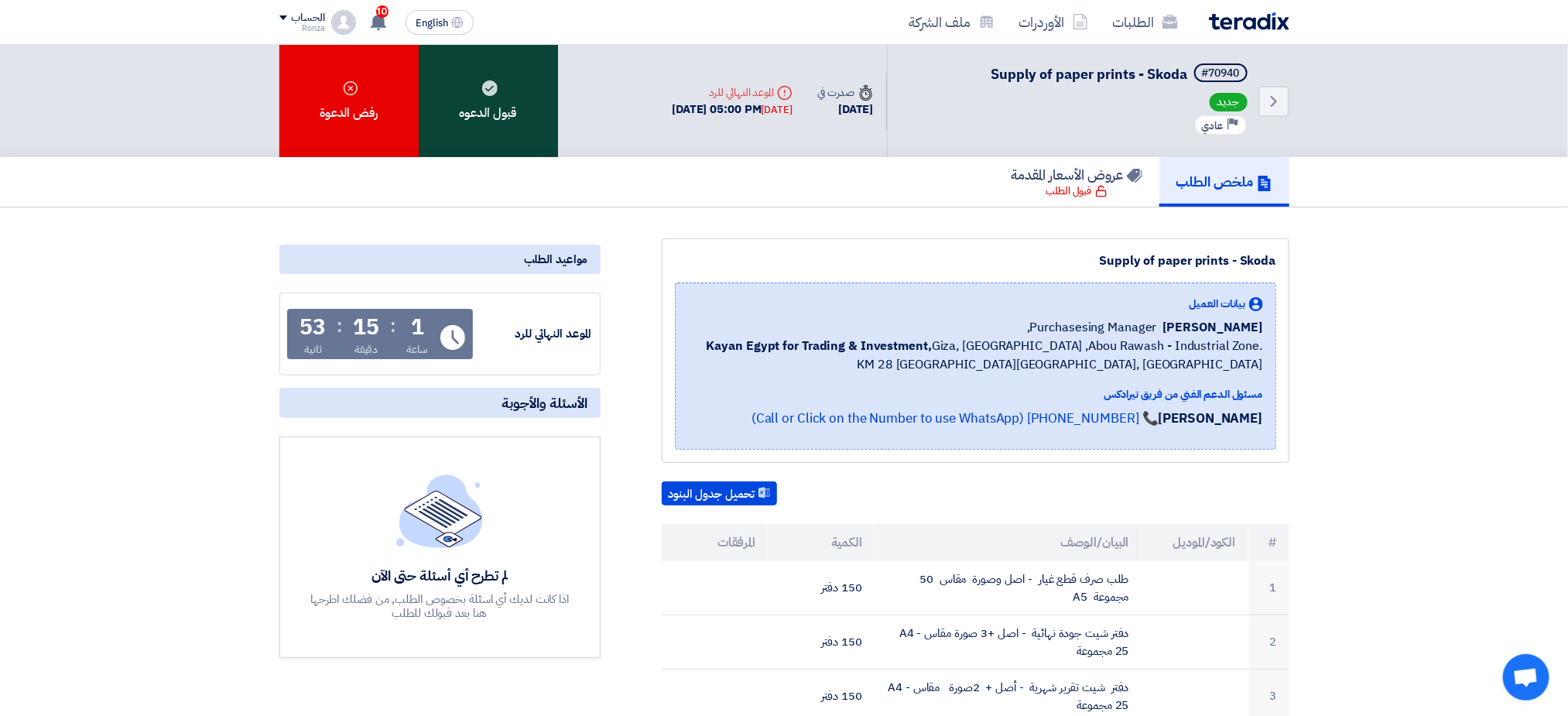
click at [478, 108] on div "قبول الدعوه" at bounding box center [488, 101] width 139 height 112
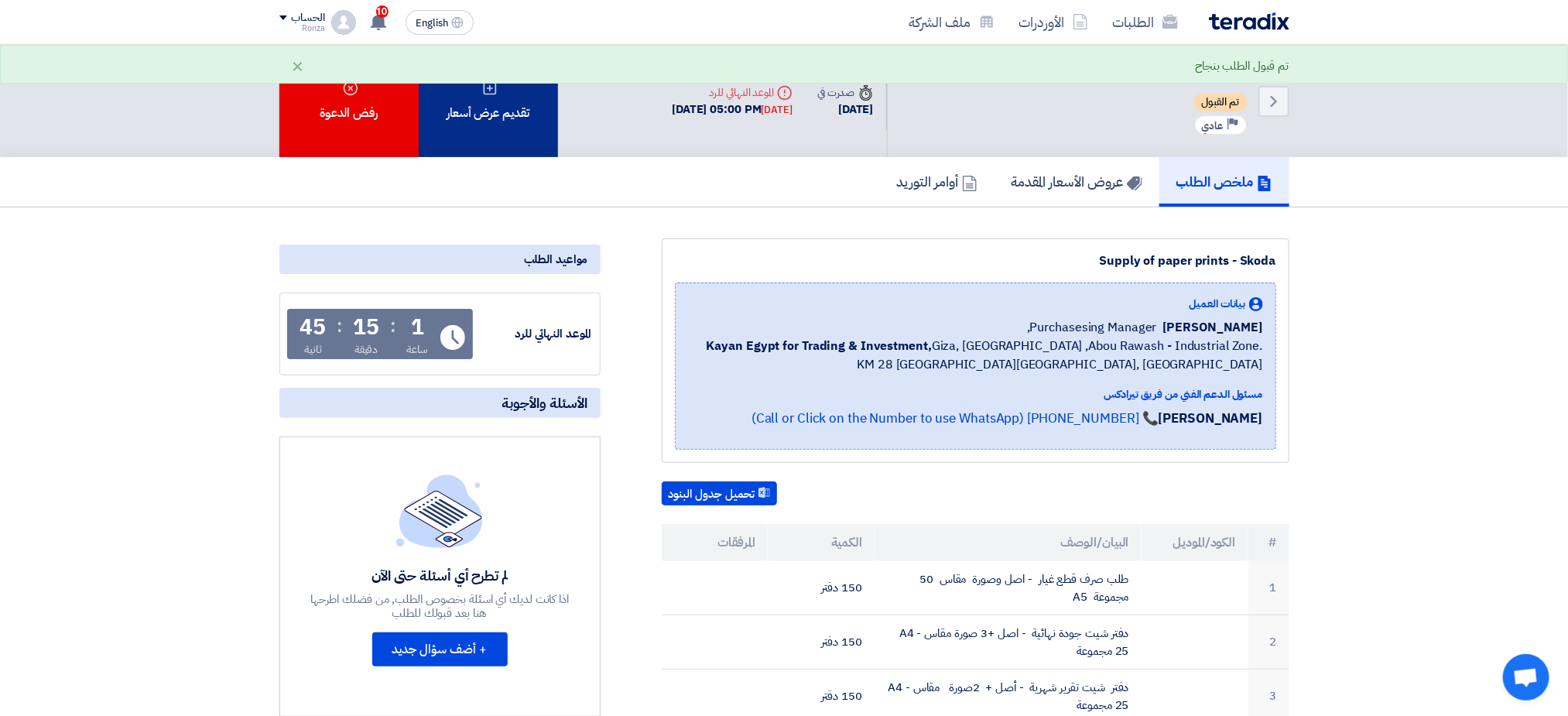
click at [483, 122] on div "تقديم عرض أسعار" at bounding box center [488, 101] width 139 height 112
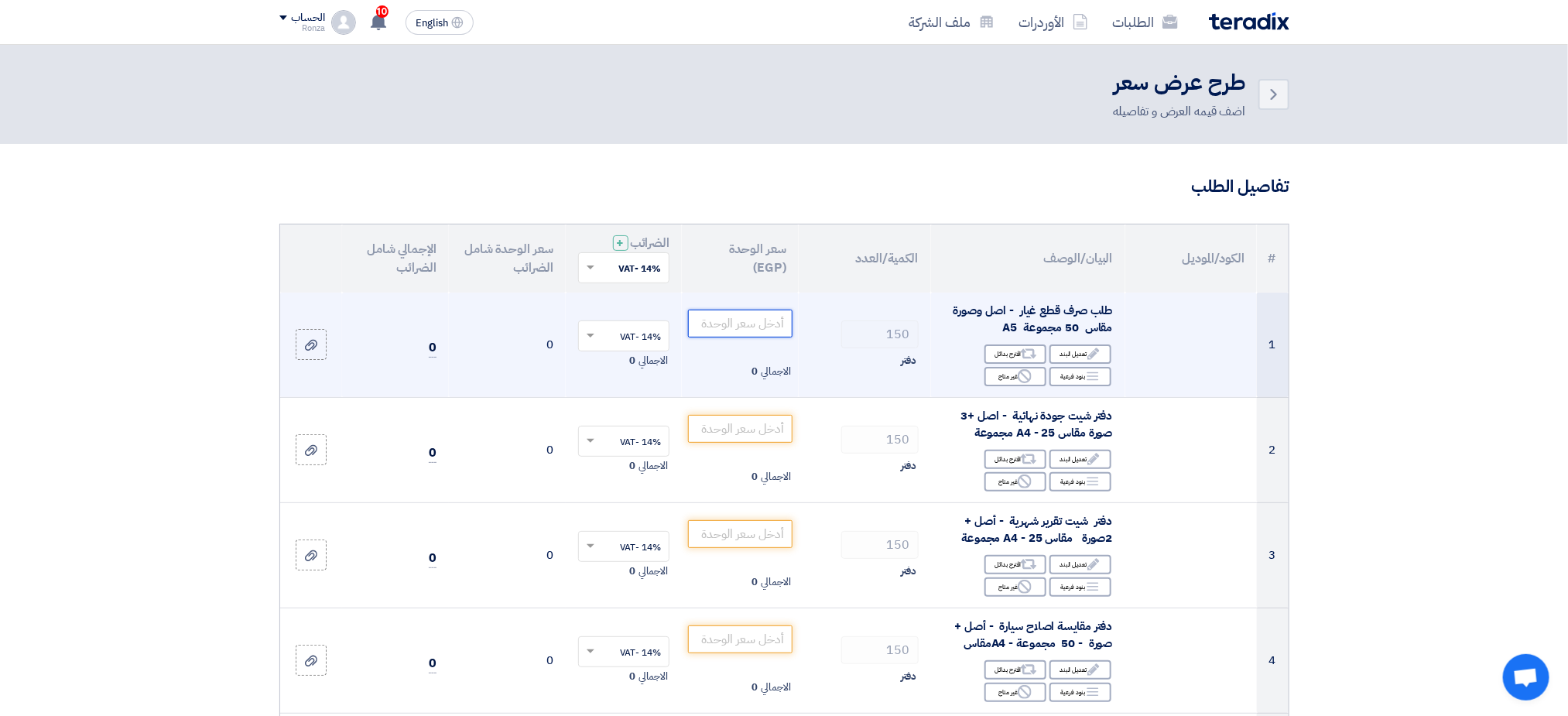
click at [726, 319] on input "number" at bounding box center [740, 324] width 105 height 28
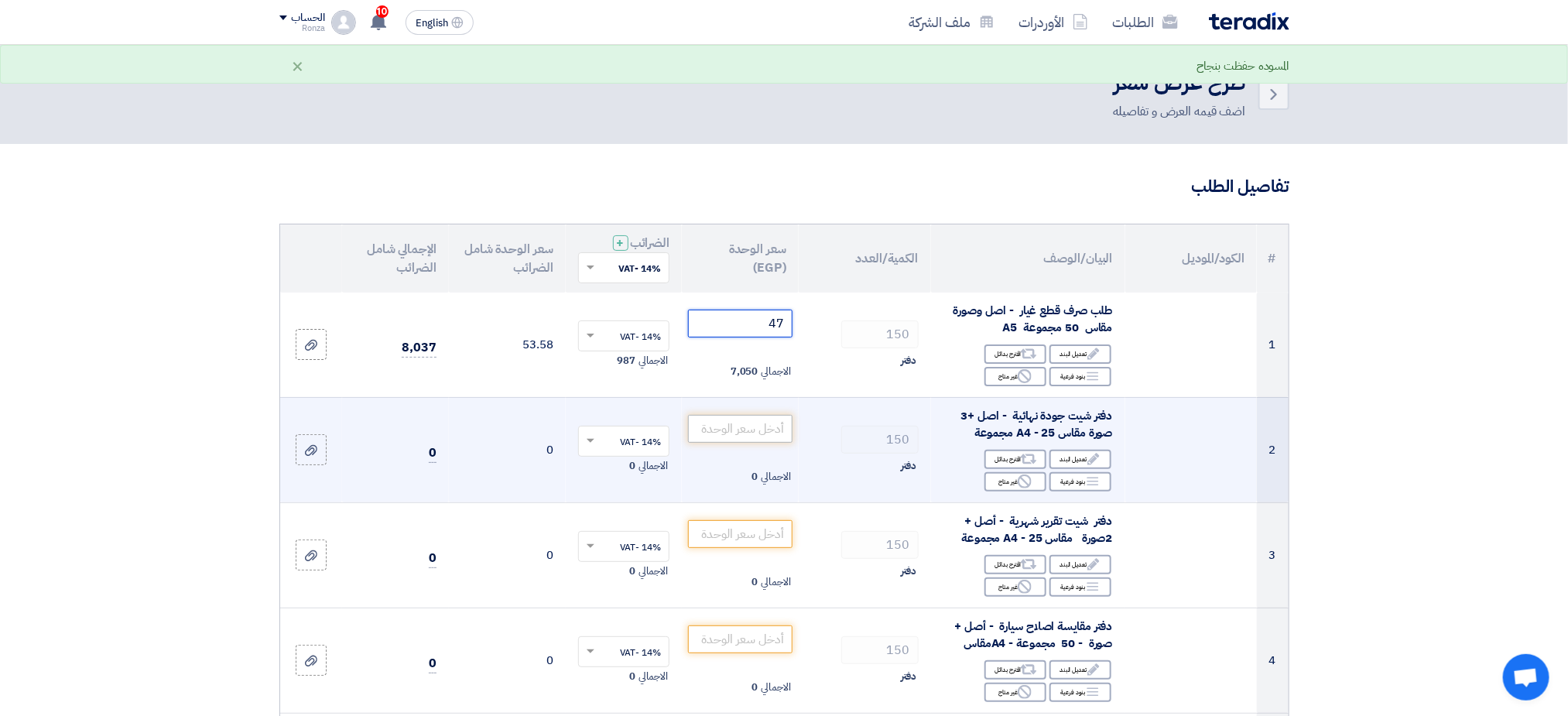
type input "47"
click at [755, 430] on input "number" at bounding box center [740, 429] width 105 height 28
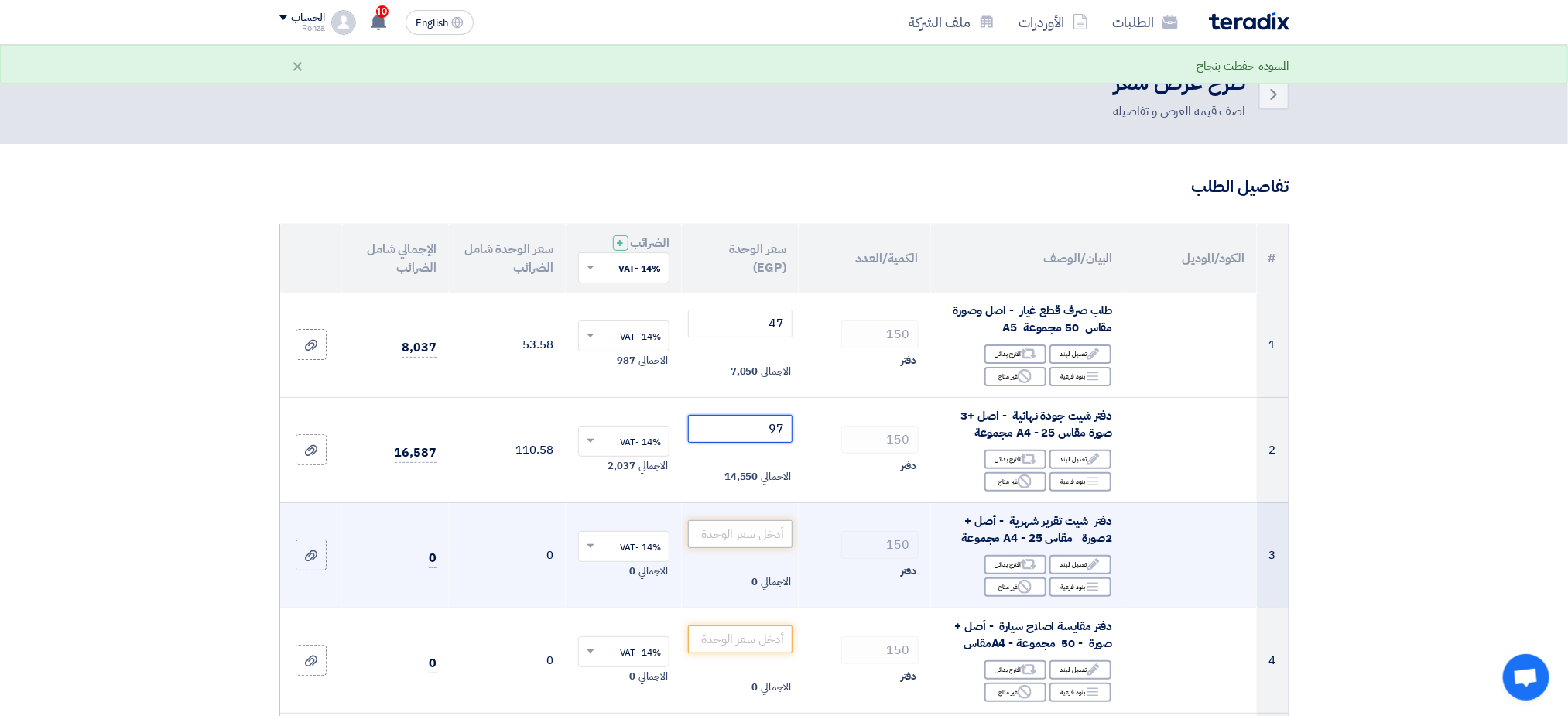
type input "97"
click at [748, 544] on input "number" at bounding box center [740, 534] width 105 height 28
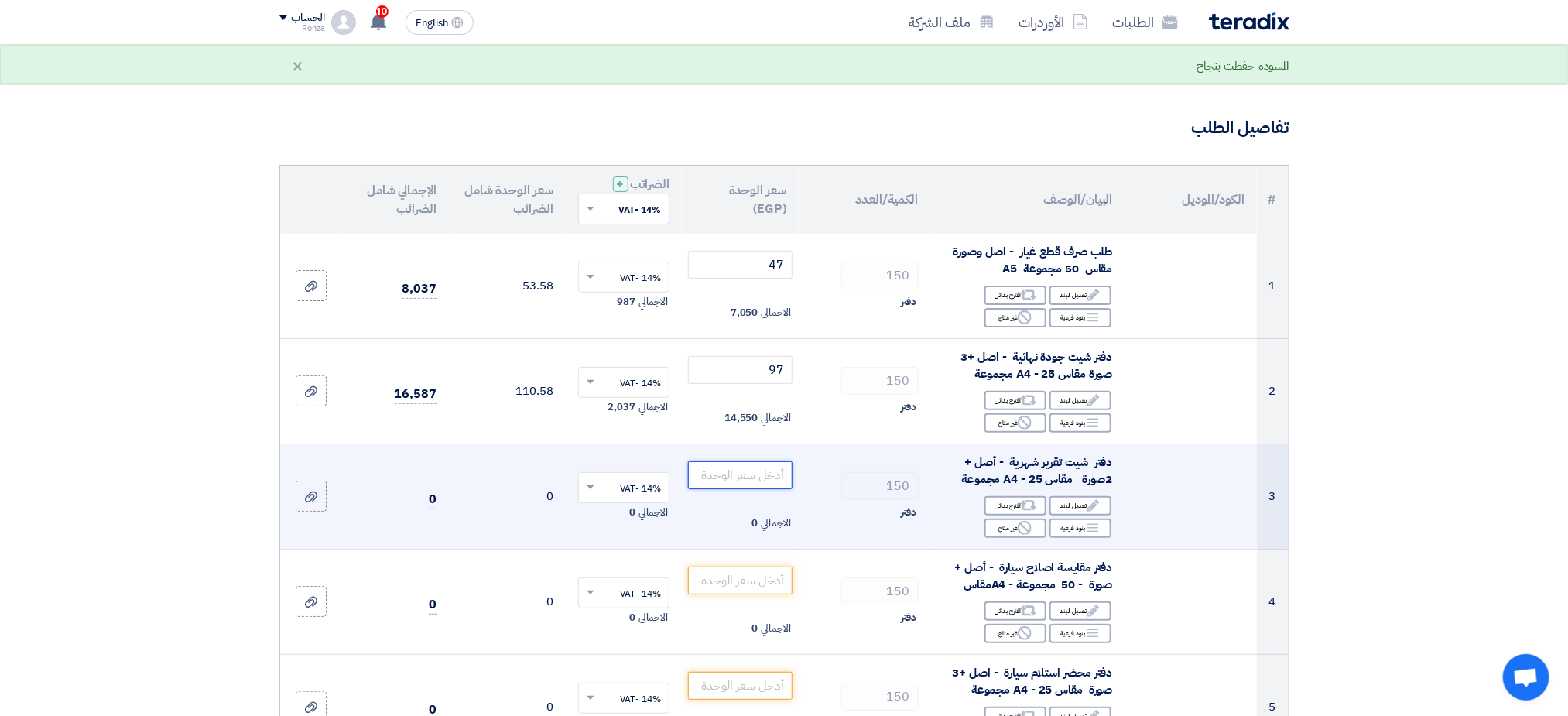
scroll to position [116, 0]
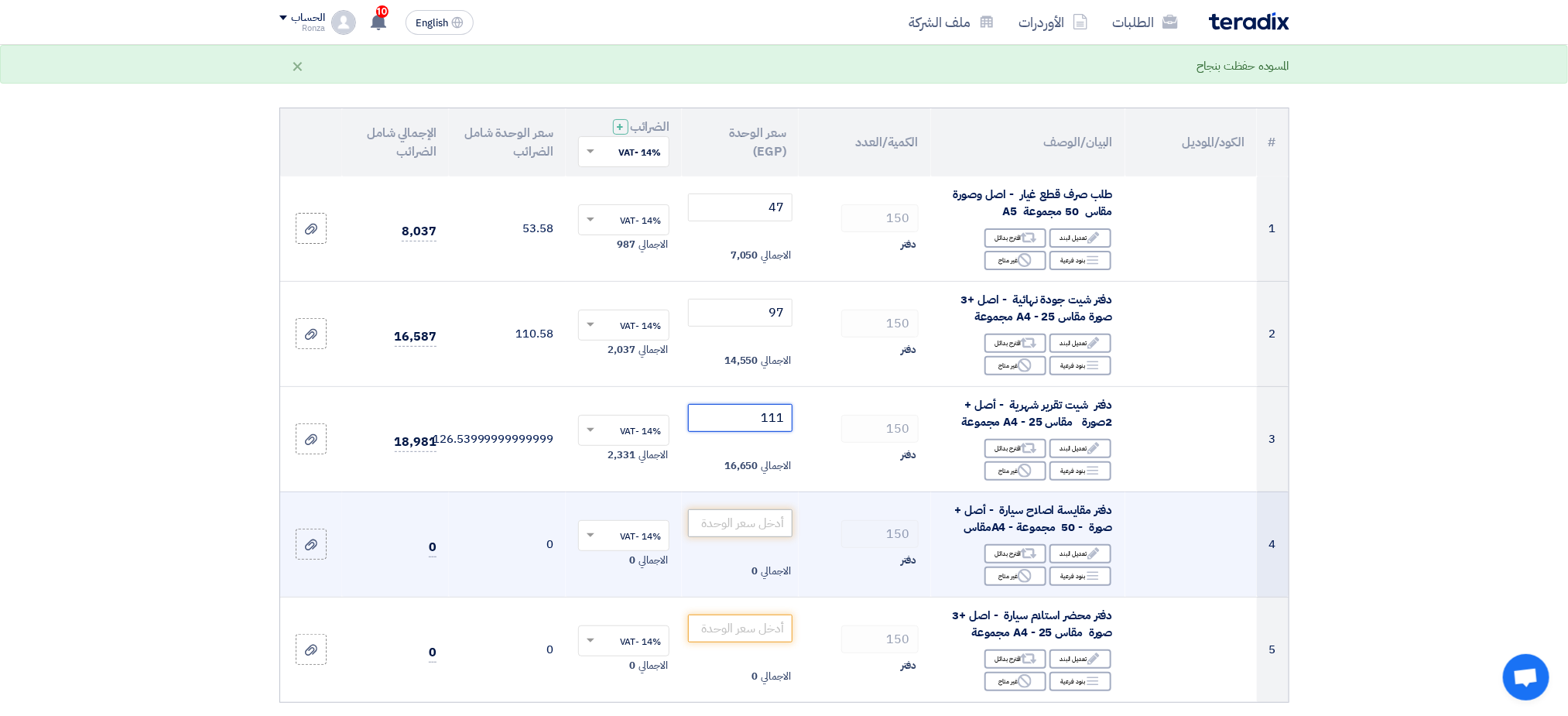
type input "111"
click at [761, 522] on input "number" at bounding box center [740, 523] width 105 height 28
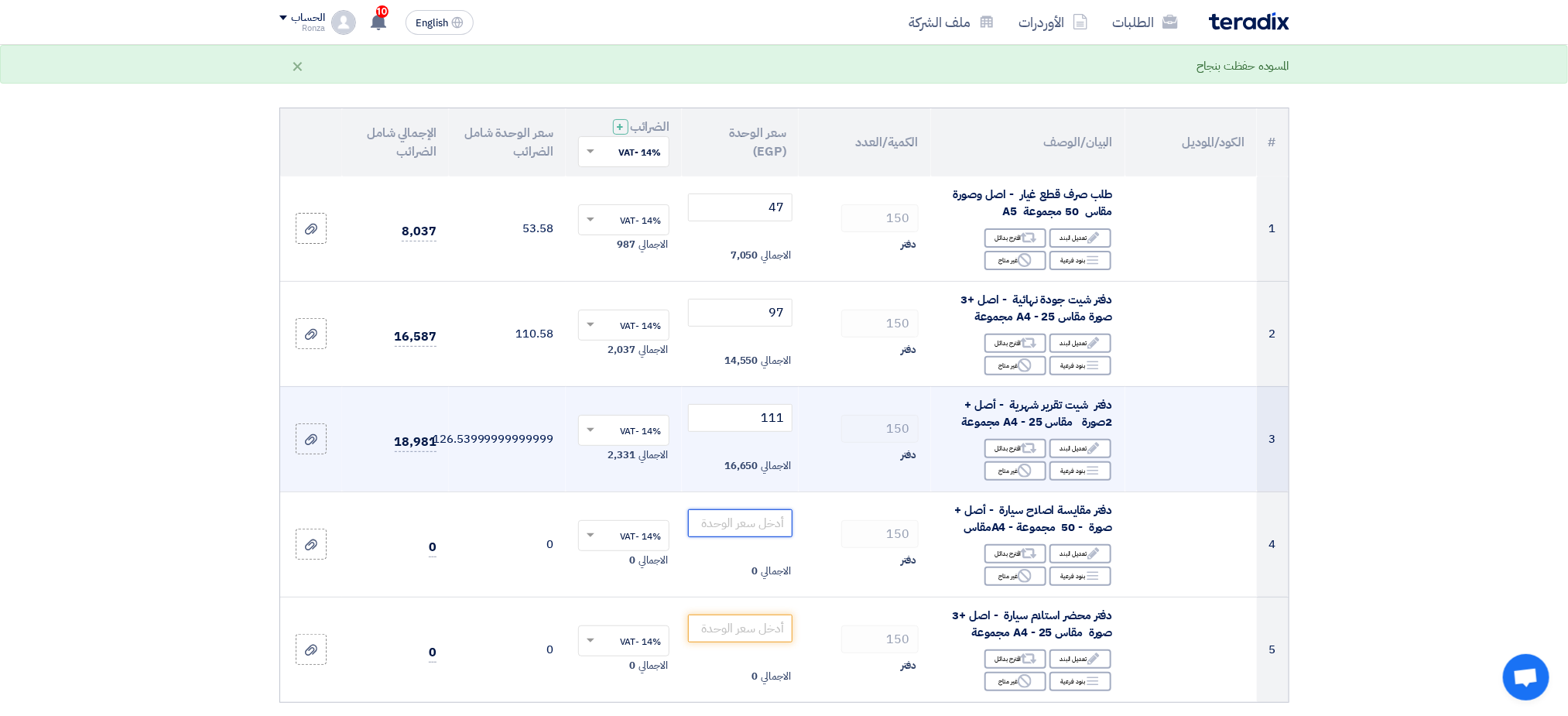
scroll to position [232, 0]
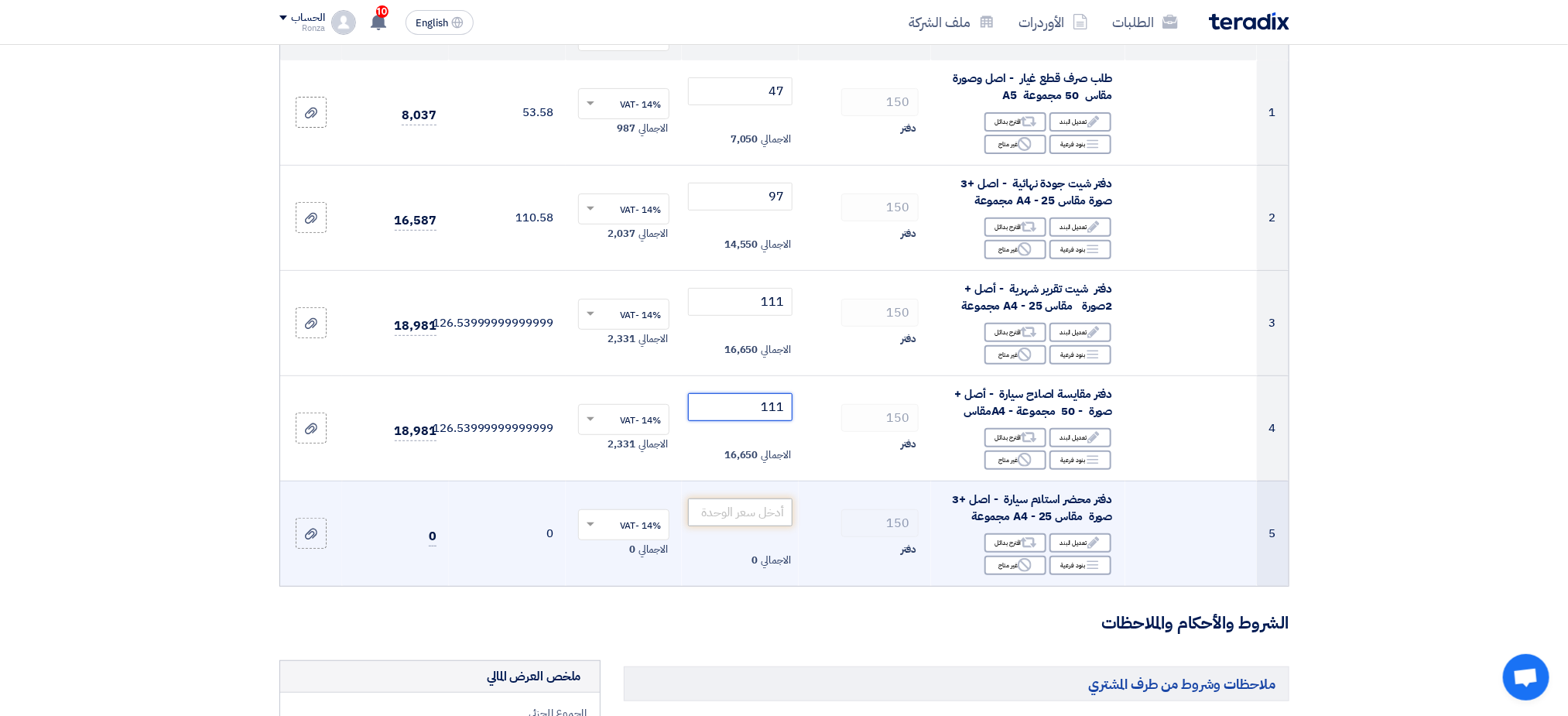
type input "111"
click at [755, 517] on input "number" at bounding box center [740, 512] width 105 height 28
type input "153"
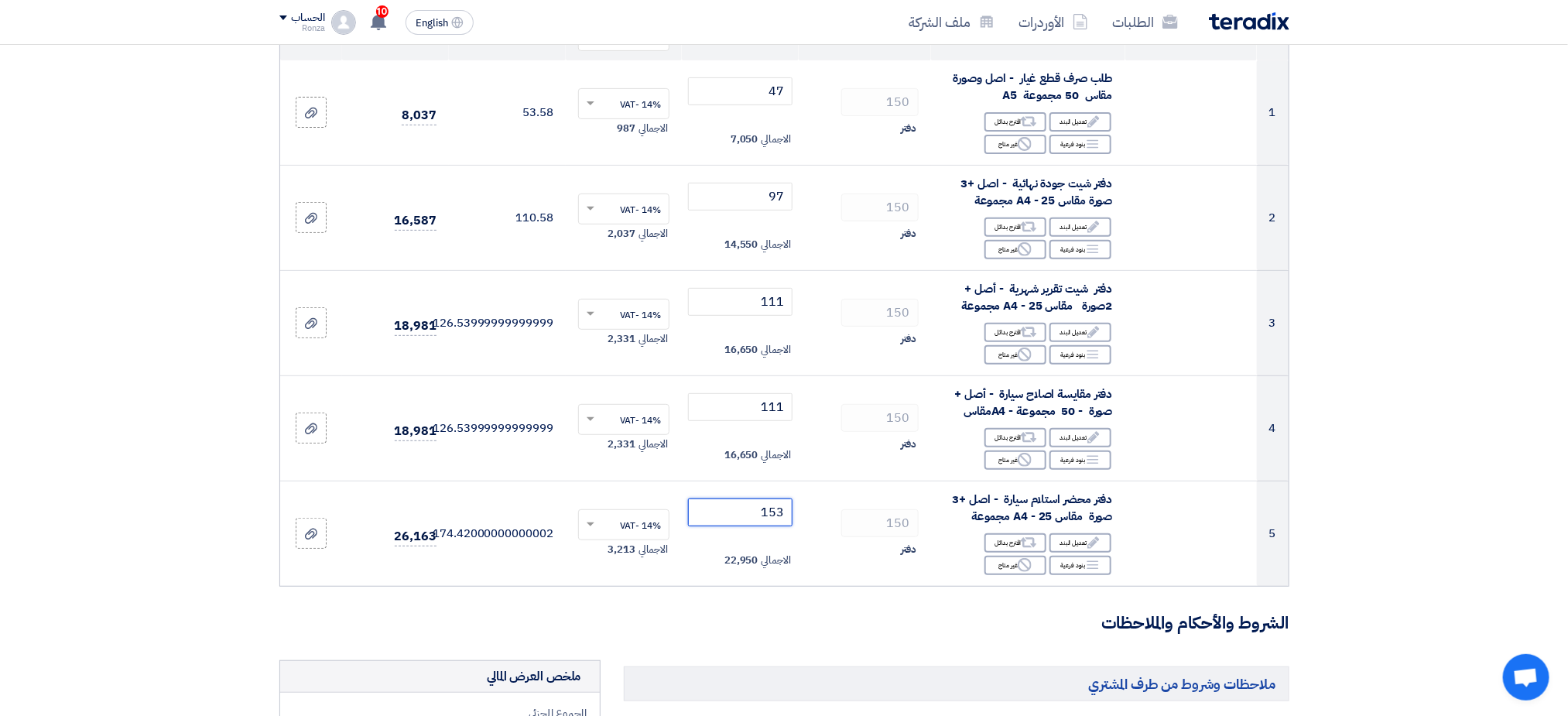
scroll to position [0, 0]
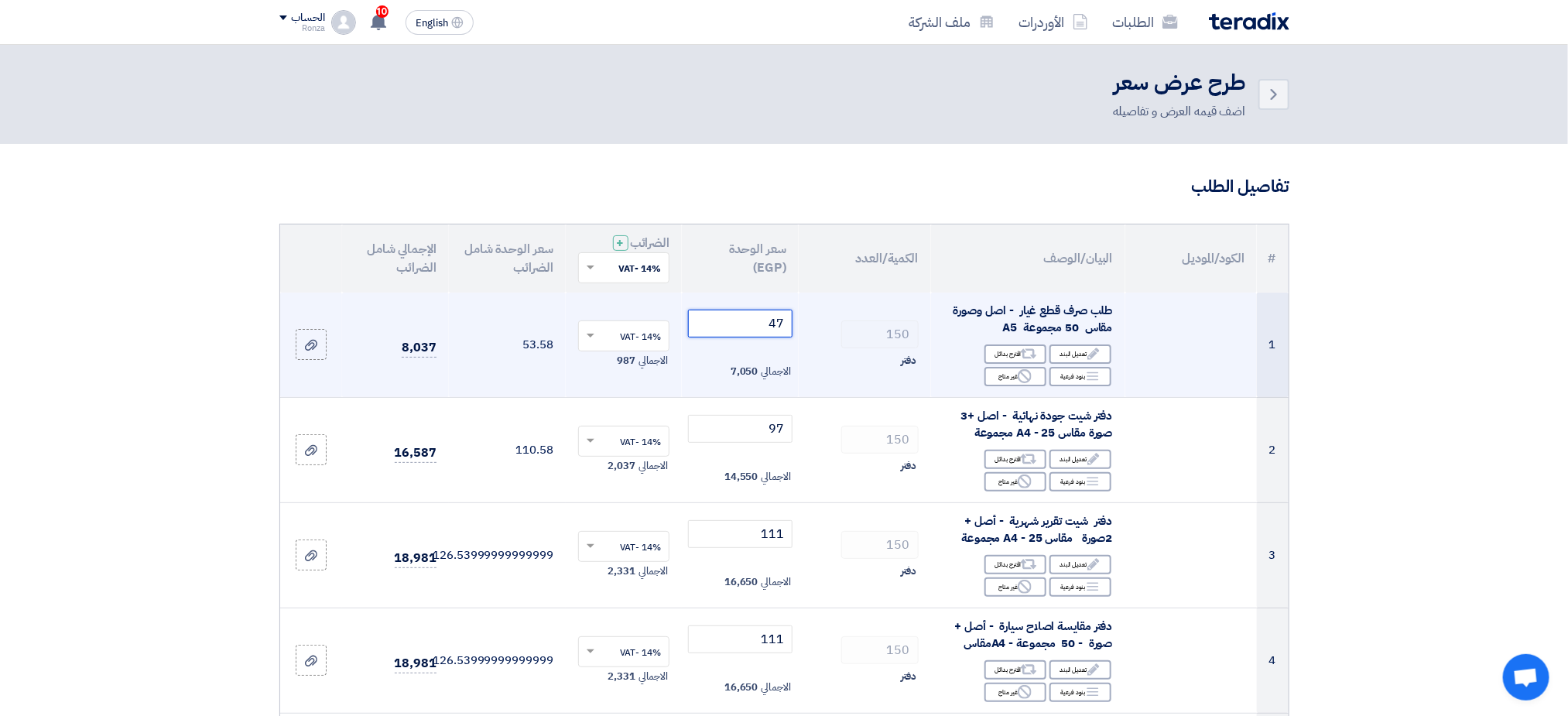
click at [780, 328] on input "47" at bounding box center [740, 324] width 105 height 28
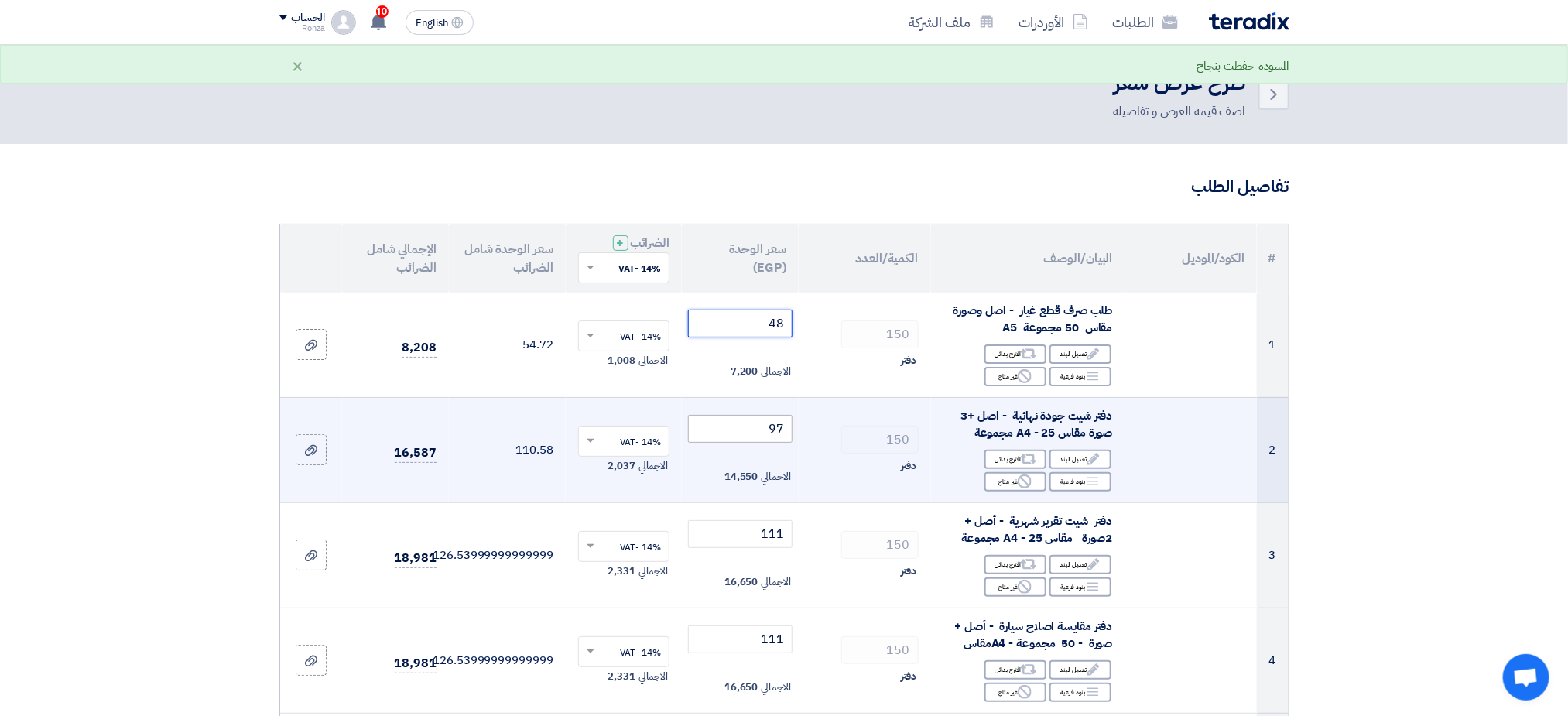
type input "48"
click at [780, 433] on input "97" at bounding box center [740, 429] width 105 height 28
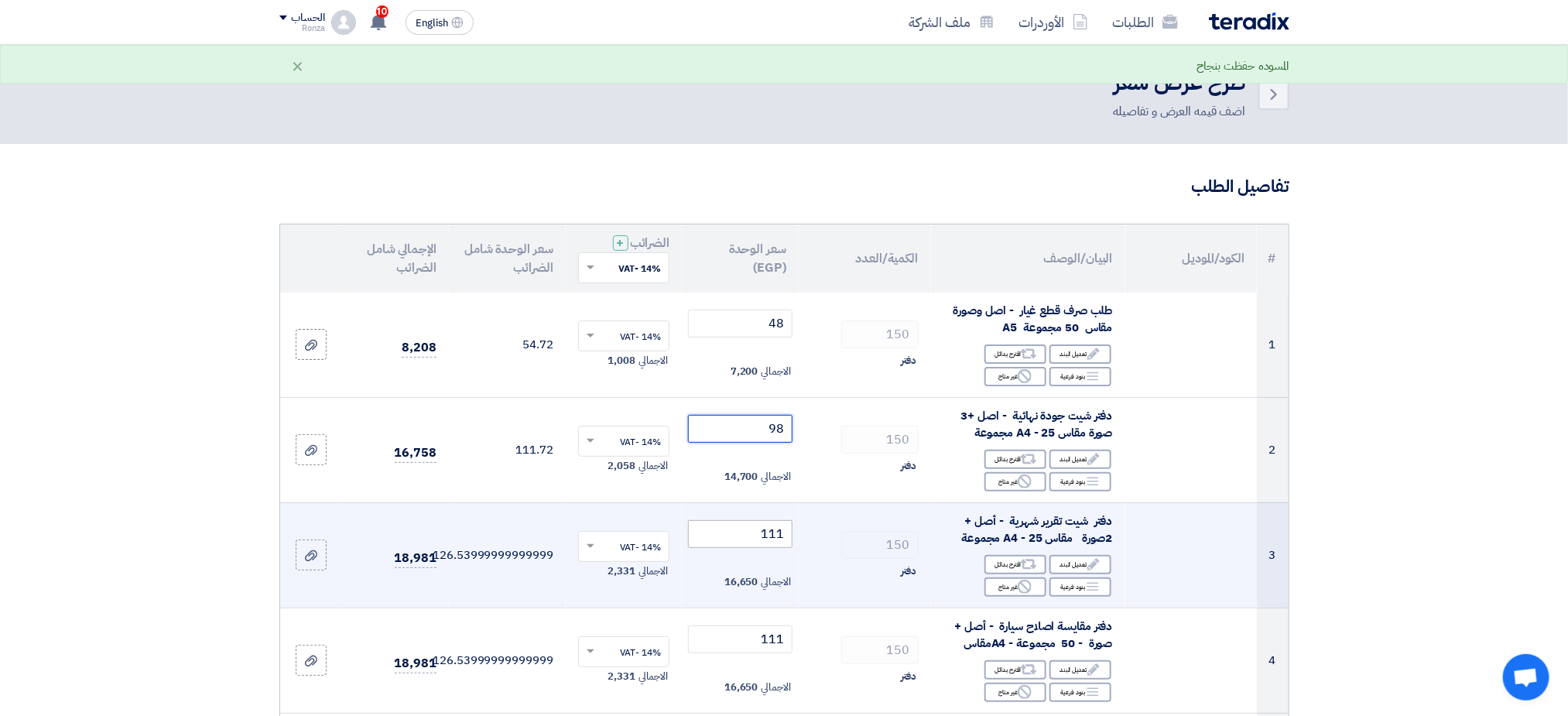
type input "98"
click at [777, 537] on input "111" at bounding box center [740, 534] width 105 height 28
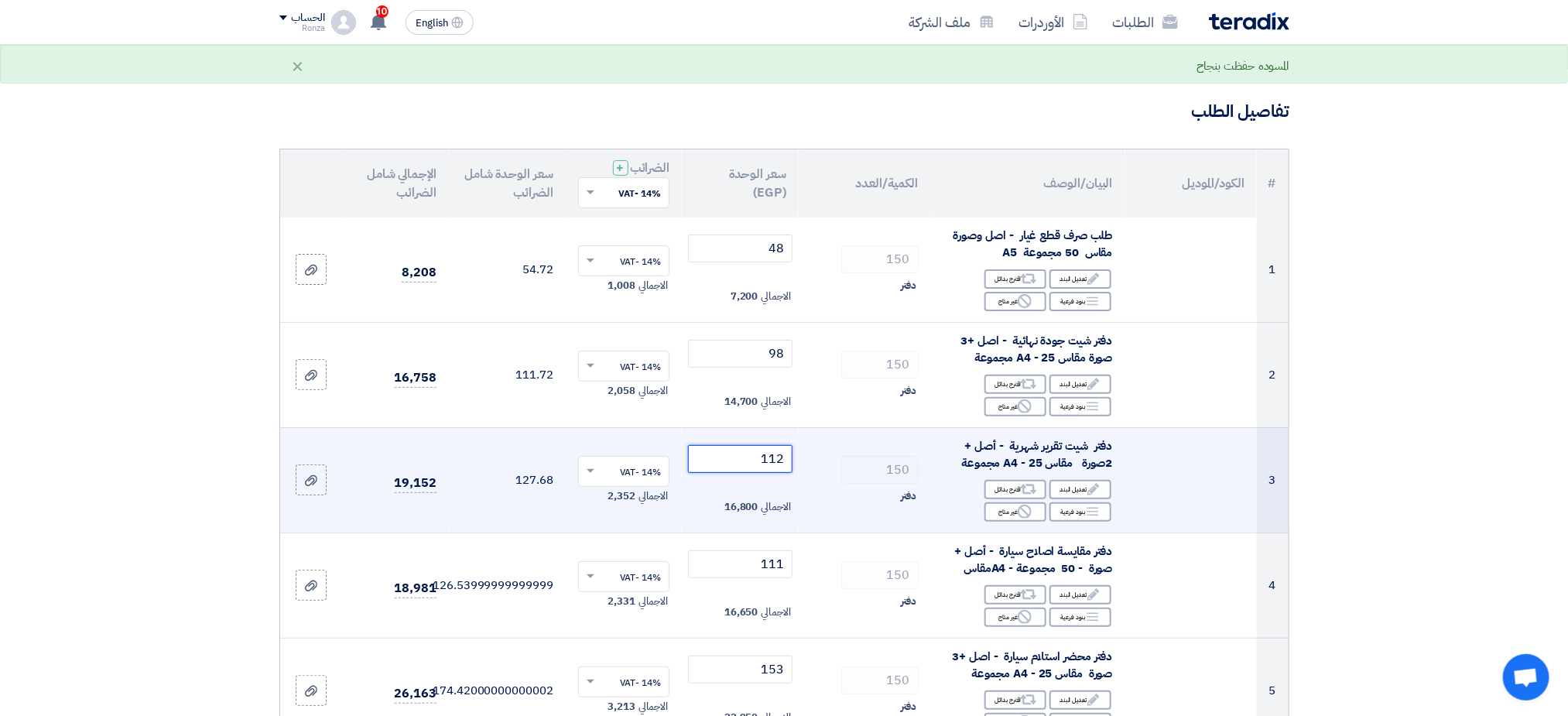
scroll to position [116, 0]
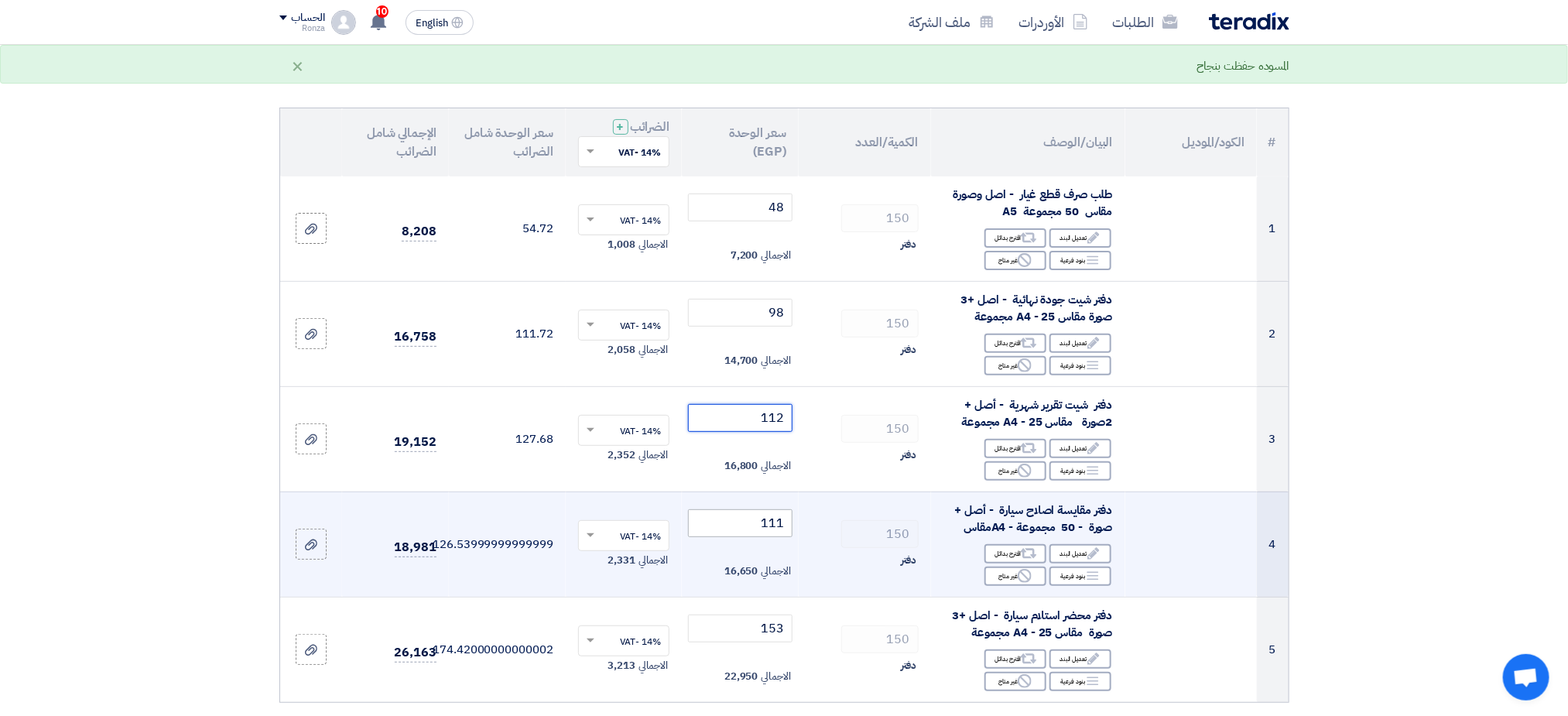
type input "112"
click at [778, 527] on input "111" at bounding box center [740, 523] width 105 height 28
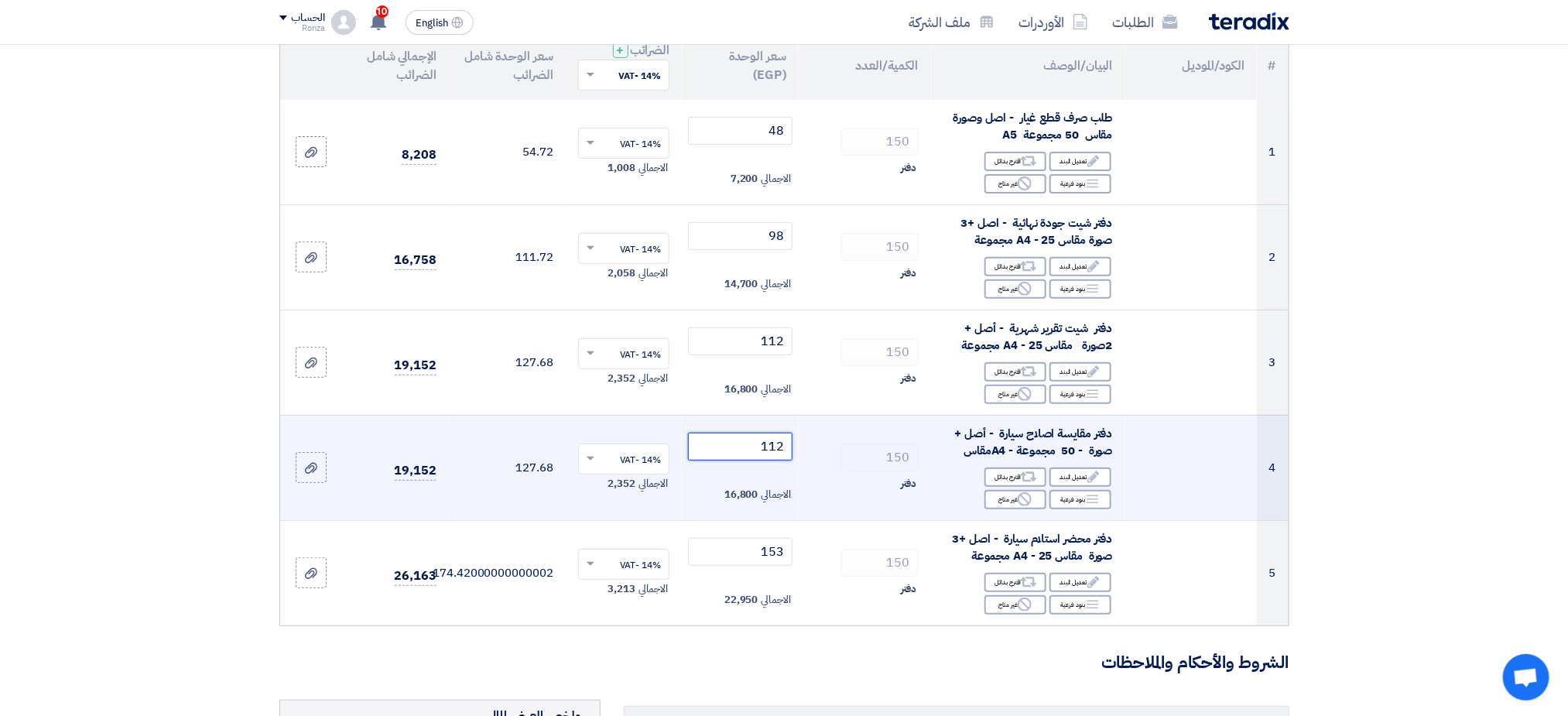
scroll to position [232, 0]
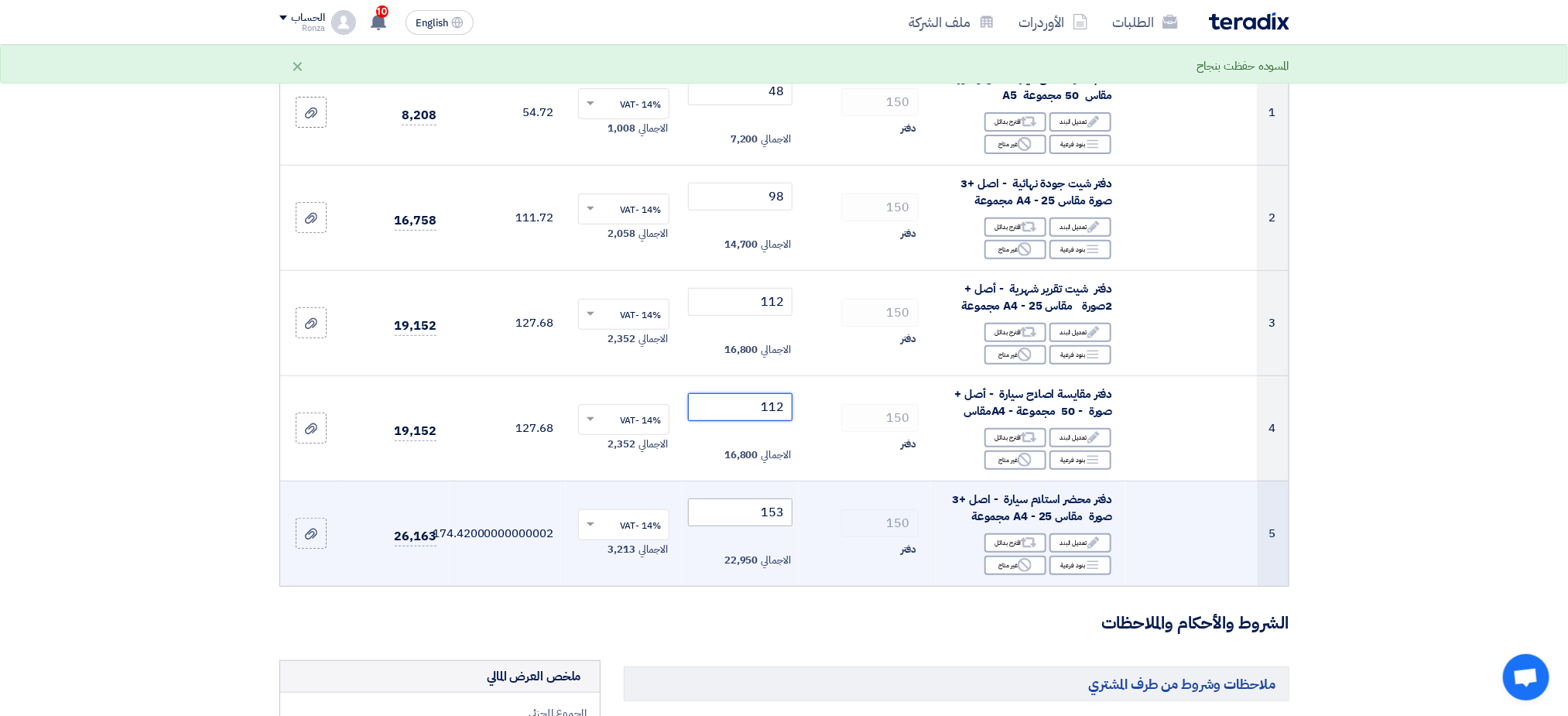
type input "112"
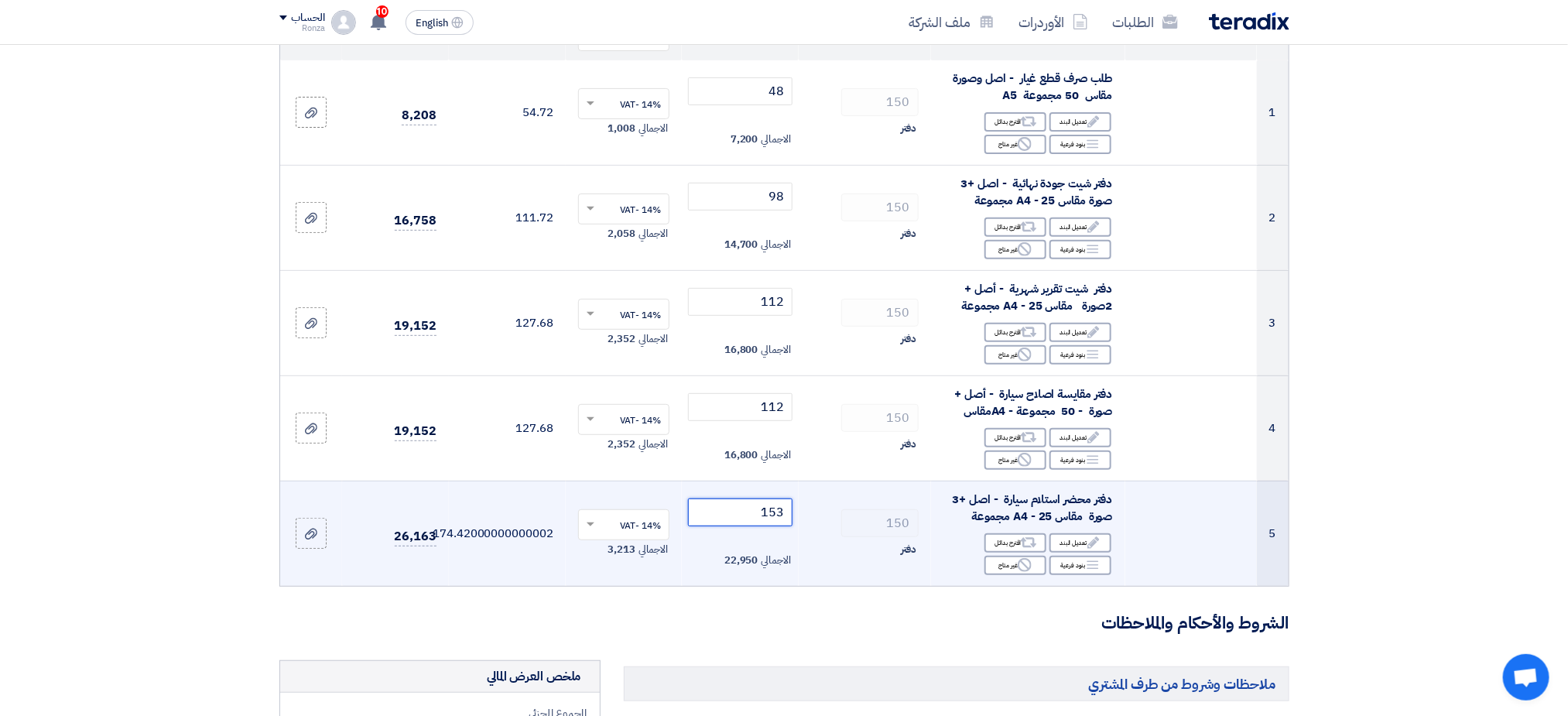
click at [778, 518] on input "153" at bounding box center [740, 512] width 105 height 28
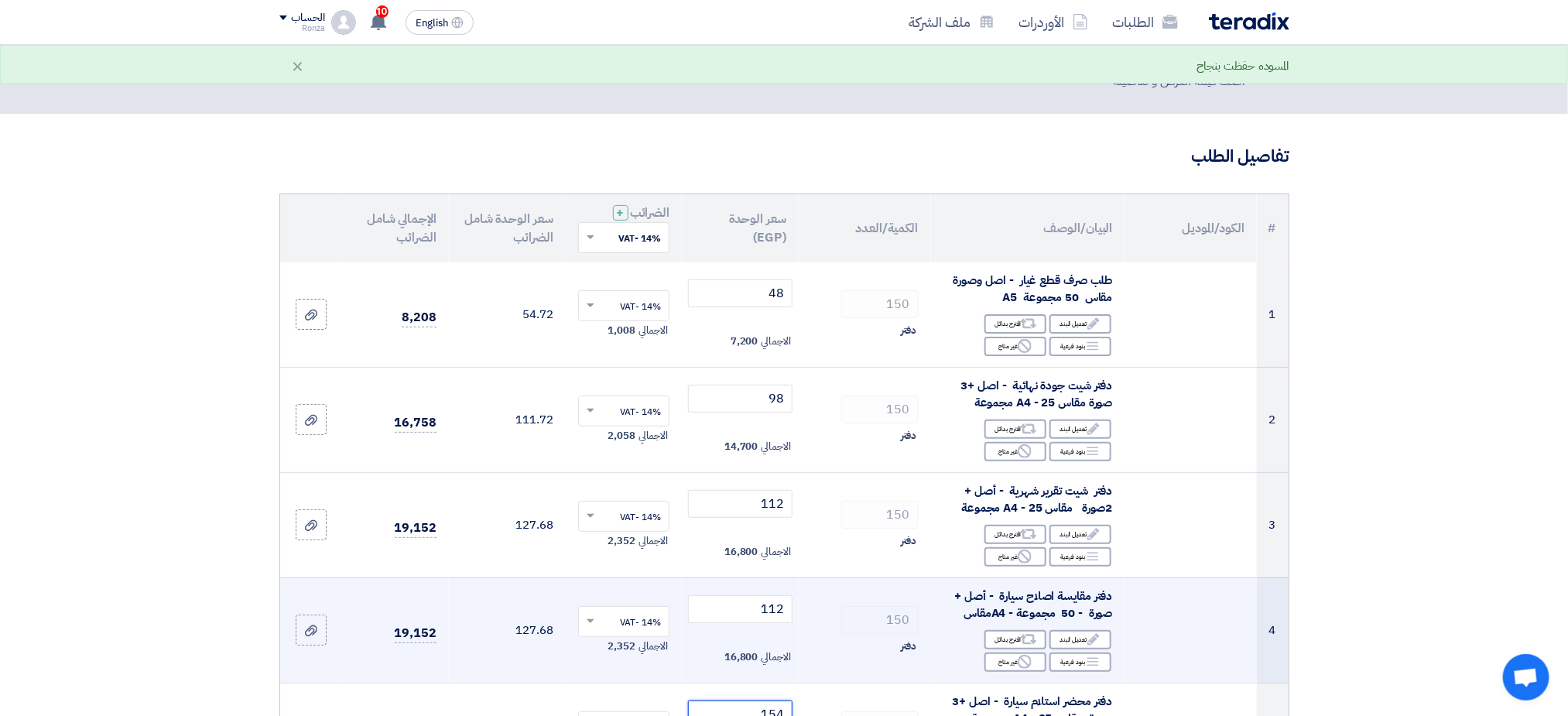
scroll to position [0, 0]
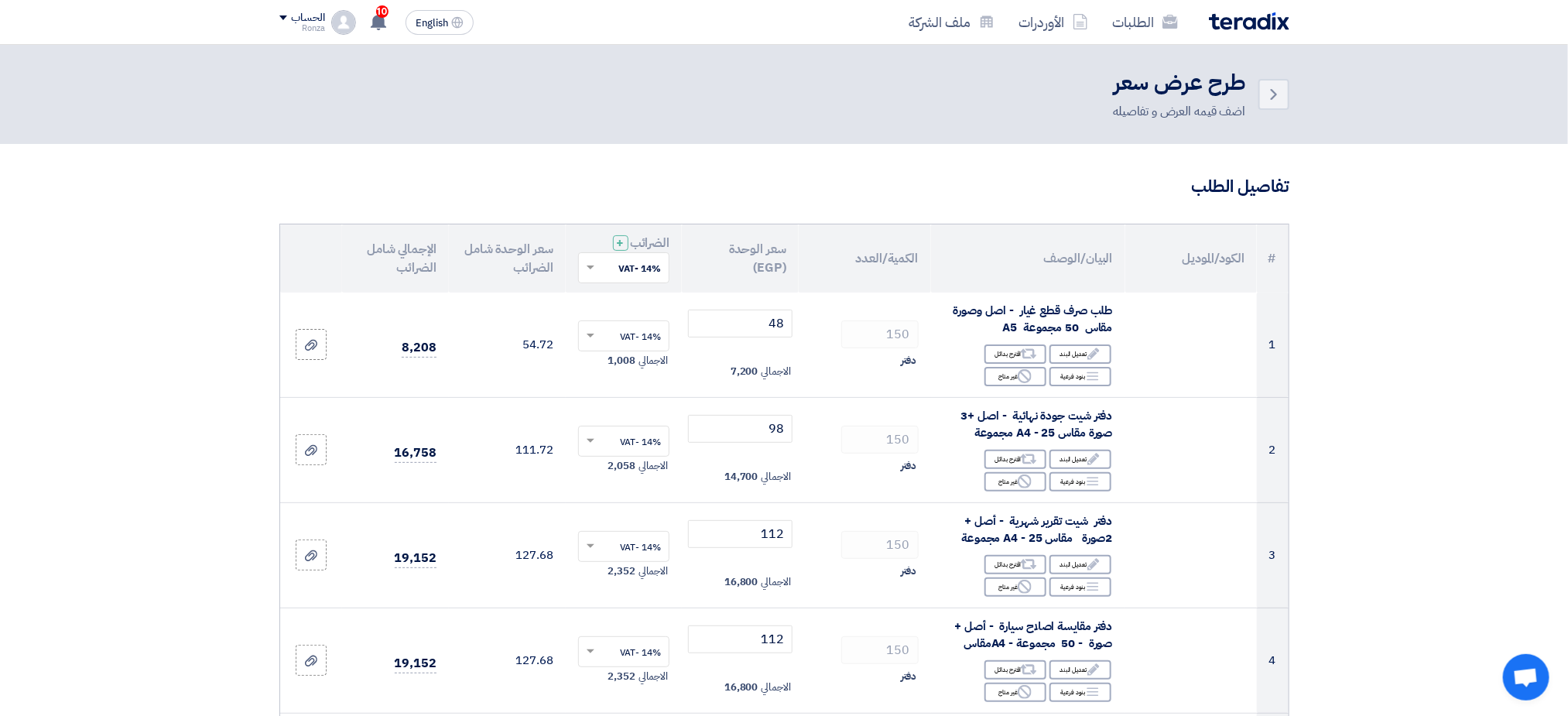
type input "154"
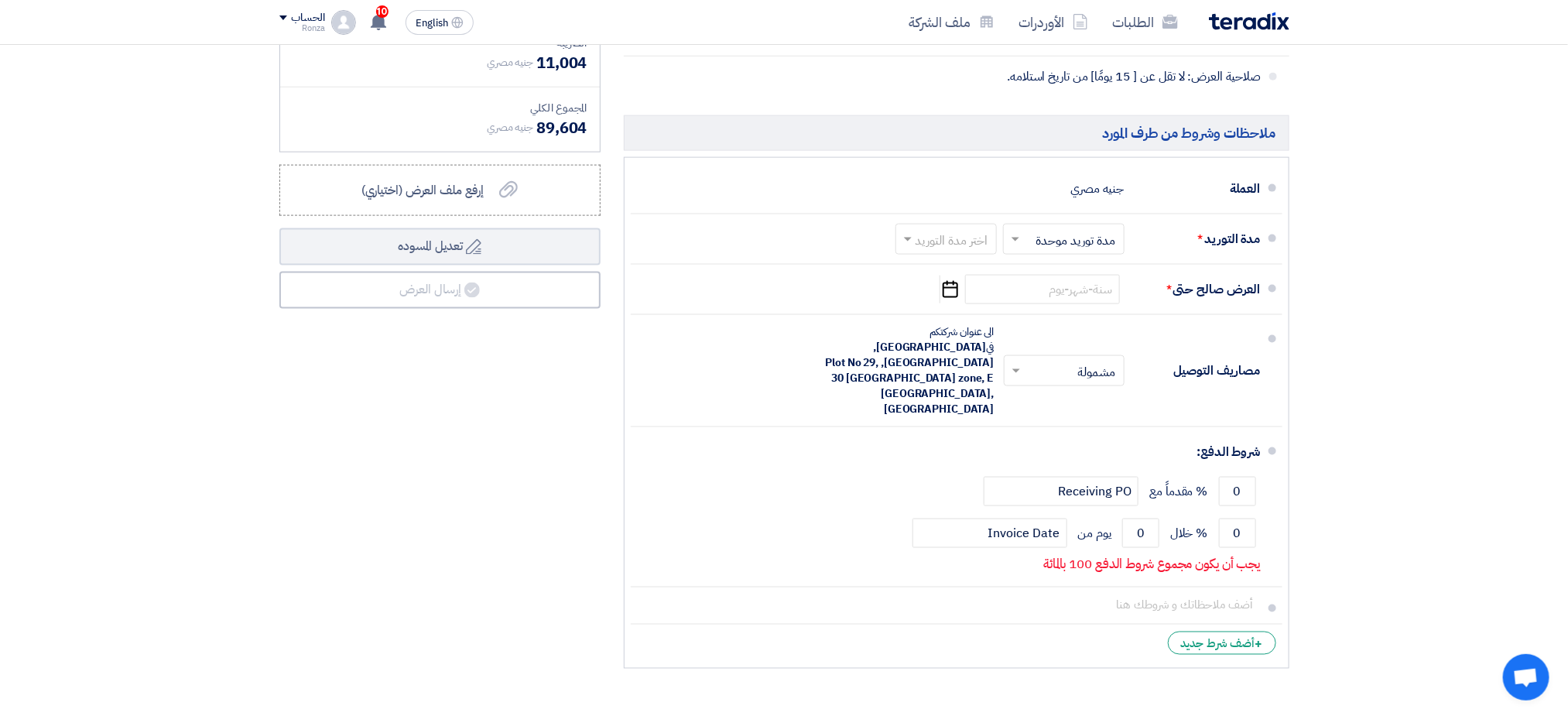
scroll to position [1045, 0]
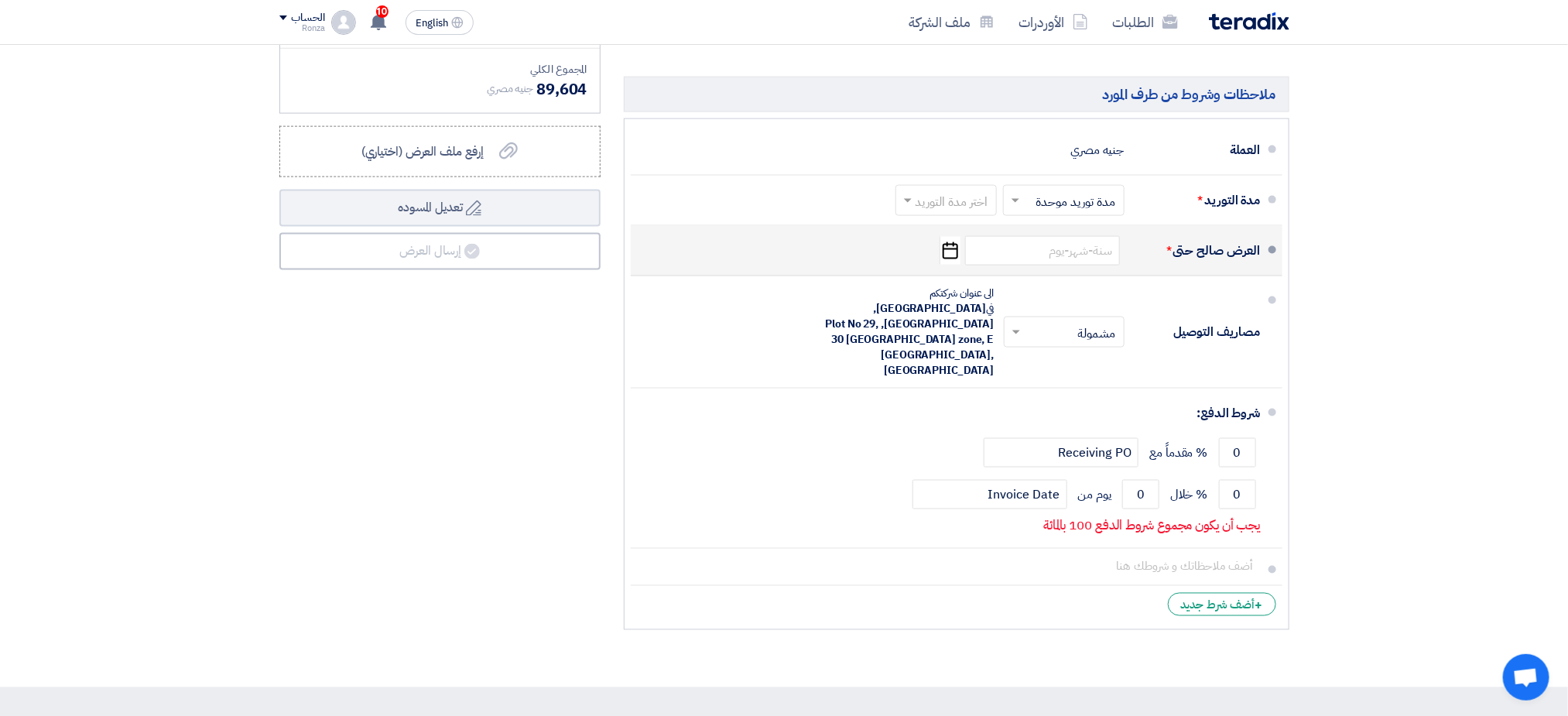
click at [946, 260] on icon "Pick a date" at bounding box center [950, 251] width 21 height 28
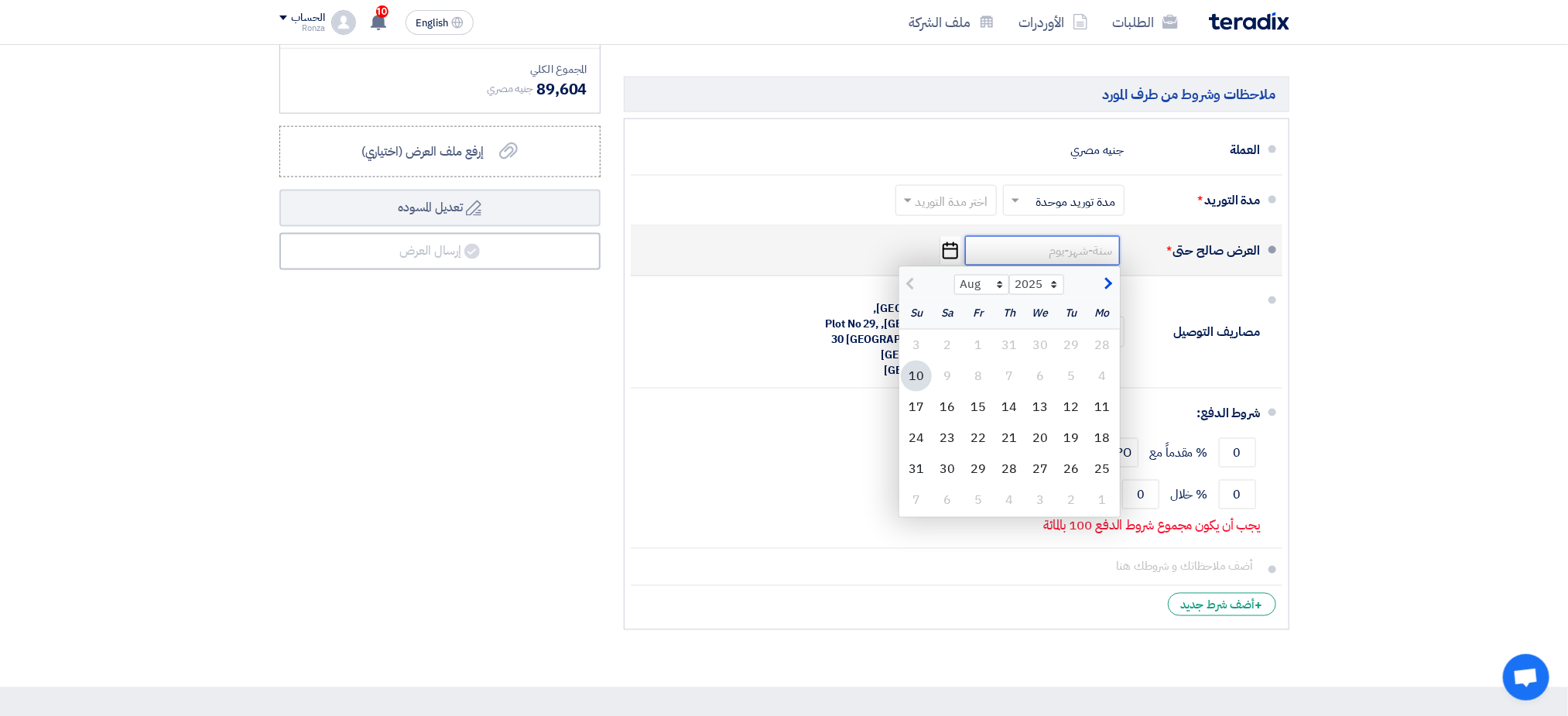
click at [1017, 259] on input at bounding box center [1042, 251] width 155 height 29
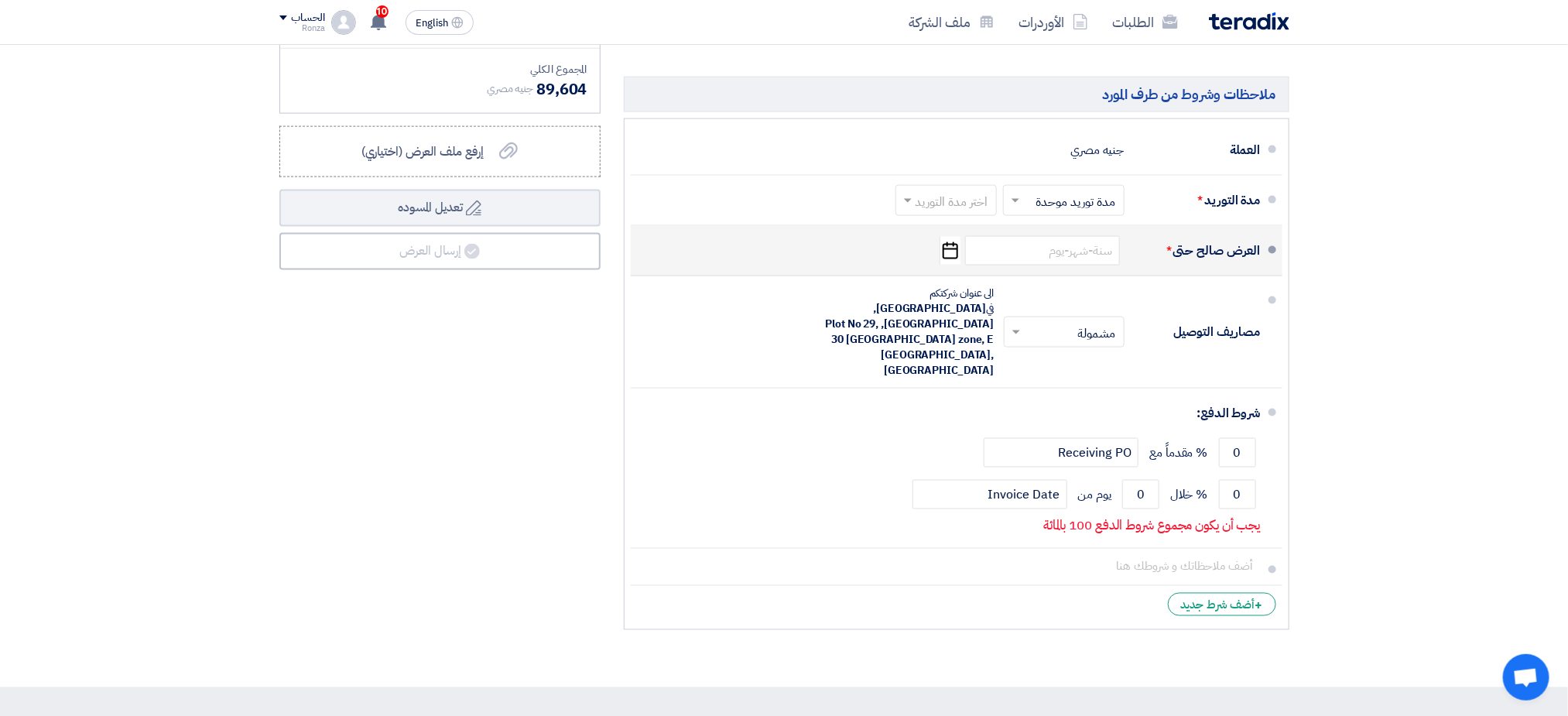
click at [953, 261] on icon "Pick a date" at bounding box center [950, 251] width 21 height 28
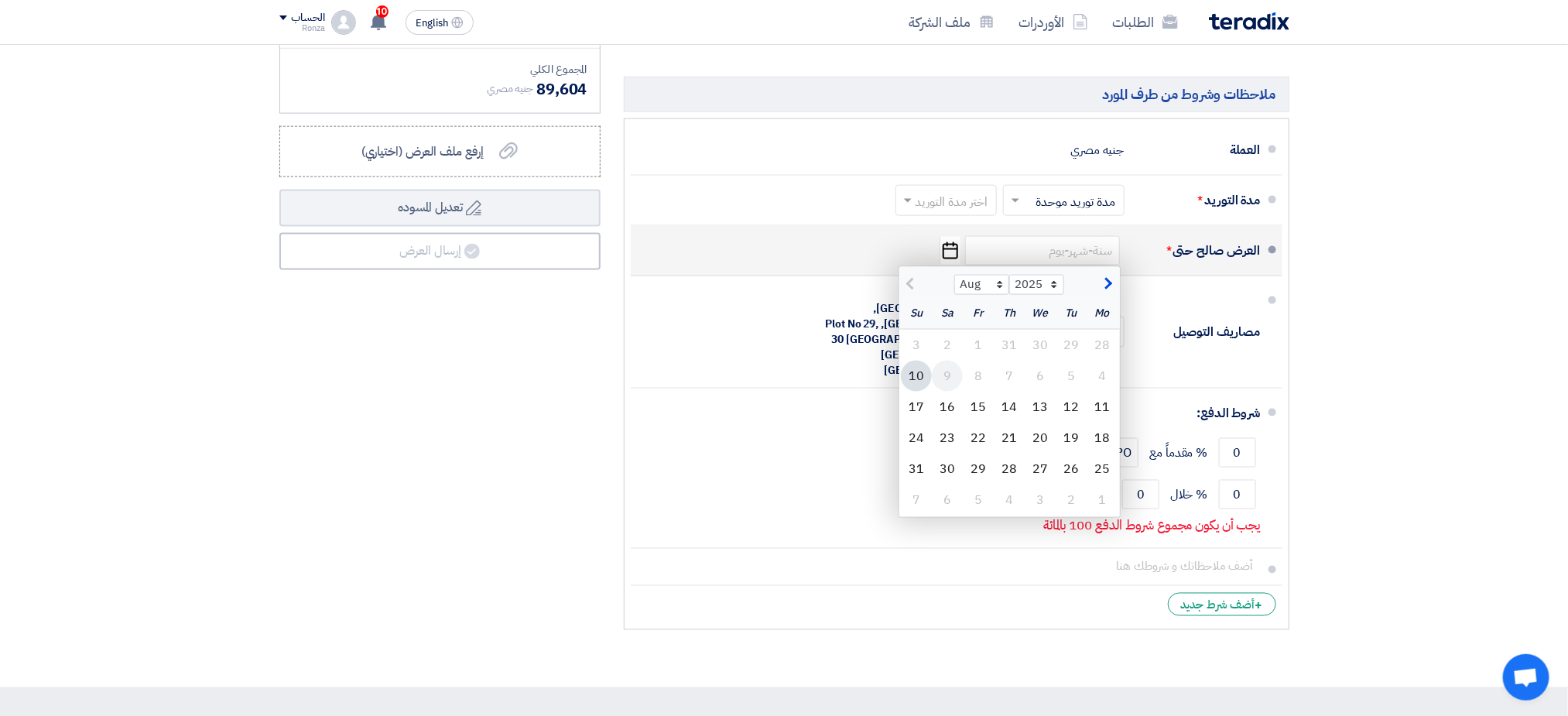
click at [940, 381] on div "9" at bounding box center [947, 376] width 31 height 31
click at [1169, 251] on span "*" at bounding box center [1169, 251] width 6 height 15
click at [1071, 248] on input at bounding box center [1042, 251] width 155 height 29
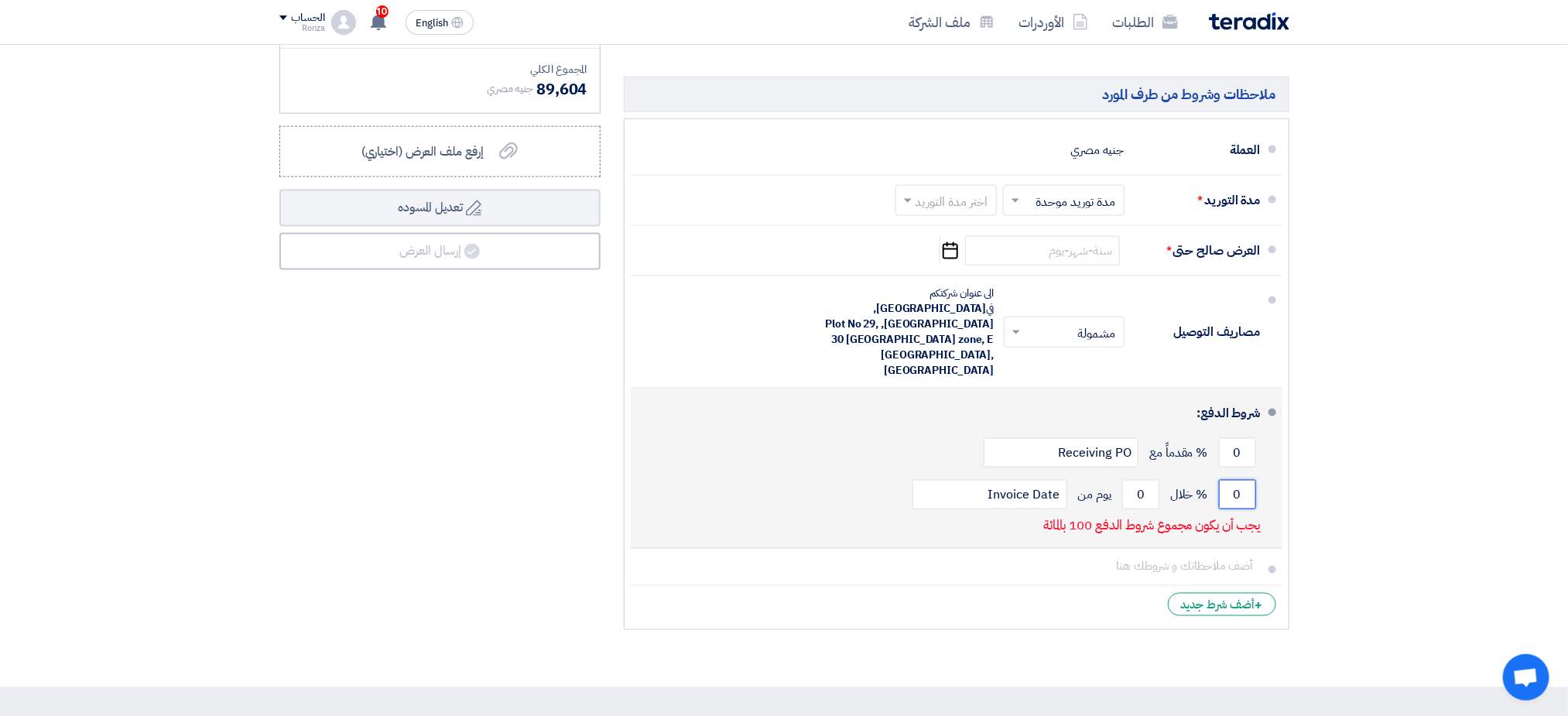
drag, startPoint x: 1242, startPoint y: 455, endPoint x: 1228, endPoint y: 455, distance: 14.0
click at [1228, 480] on input "0" at bounding box center [1238, 495] width 37 height 29
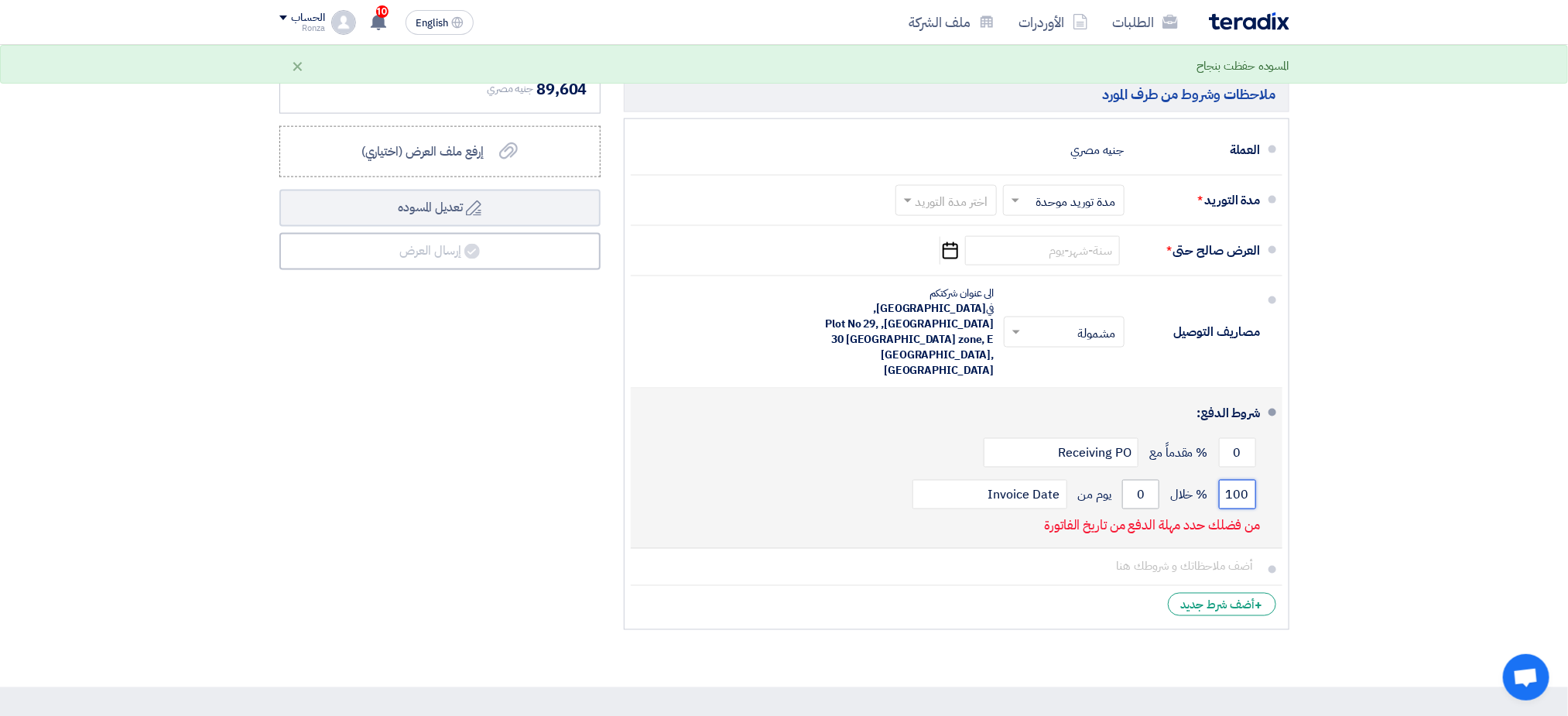
type input "100"
click at [1133, 480] on input "0" at bounding box center [1141, 495] width 37 height 29
click at [1137, 480] on input "0" at bounding box center [1141, 495] width 37 height 29
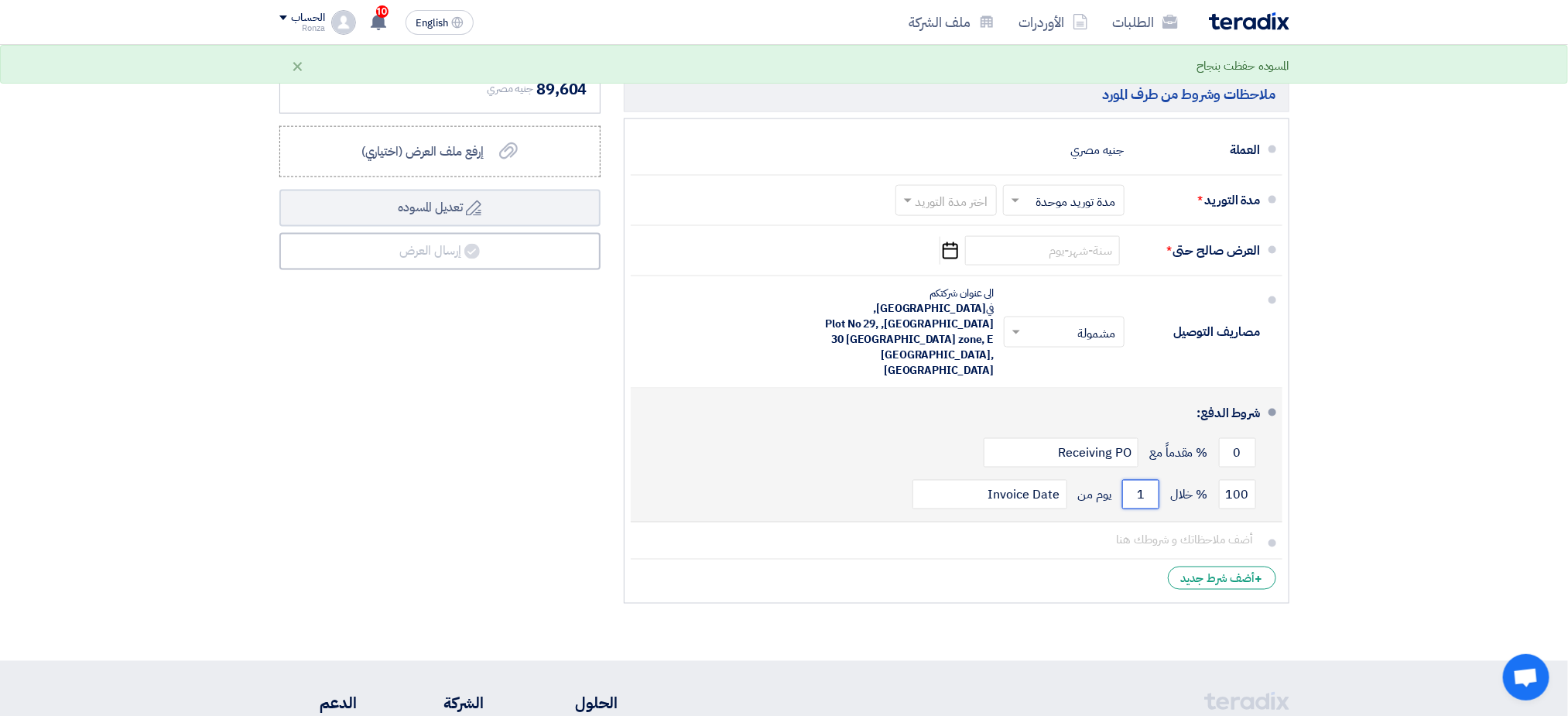
type input "1"
click at [923, 432] on div "0 % مقدماً مع Receiving PO" at bounding box center [952, 453] width 618 height 42
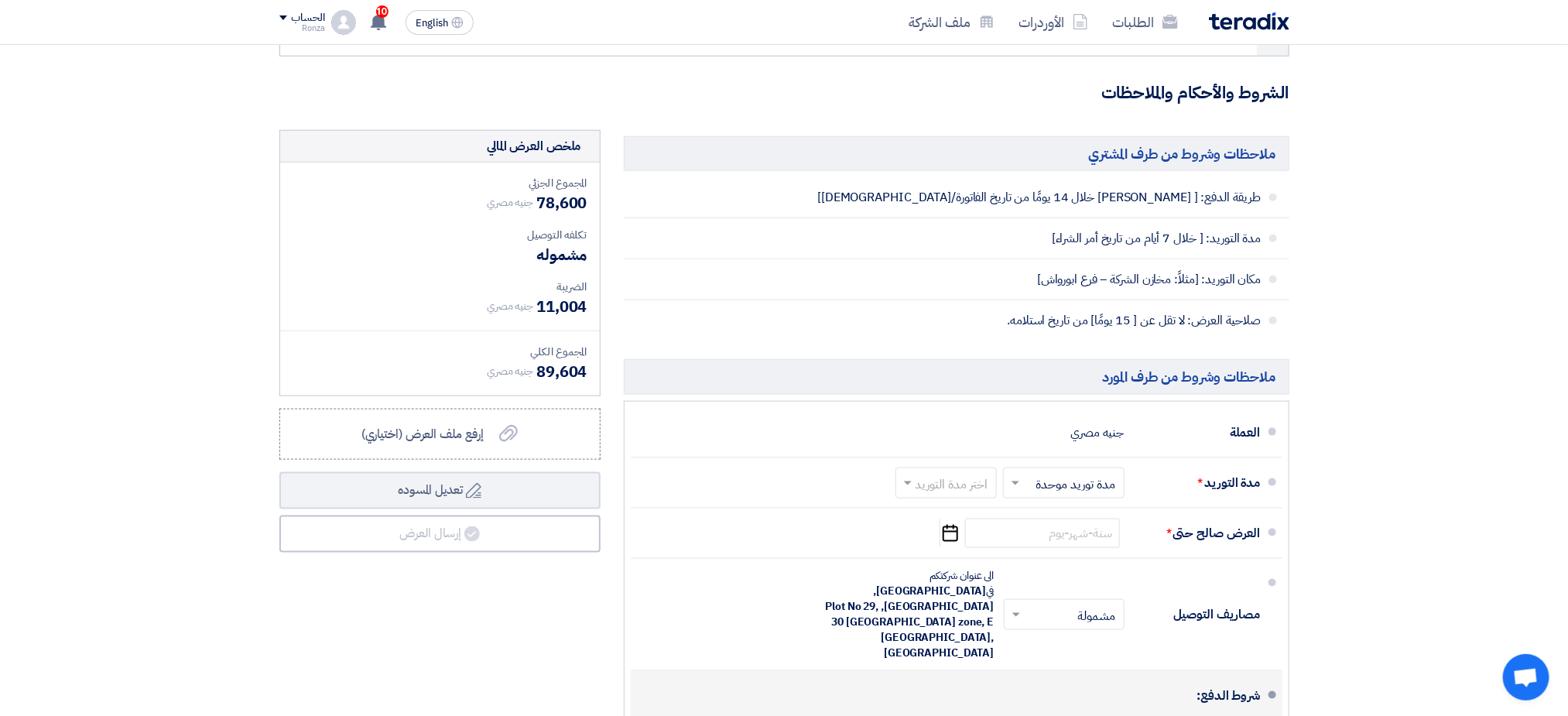
scroll to position [812, 0]
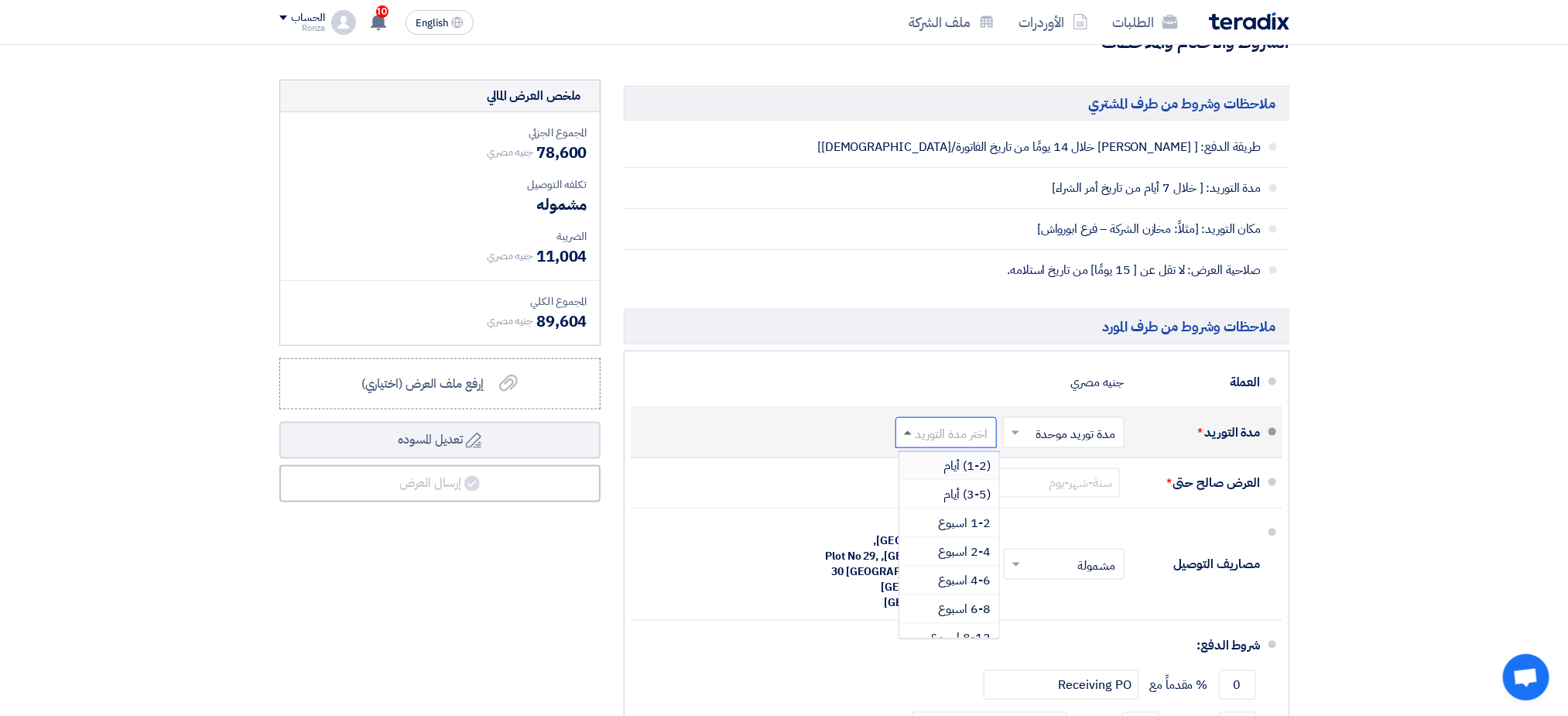
click at [906, 435] on span at bounding box center [908, 433] width 8 height 4
click at [952, 529] on span "1-2 اسبوع" at bounding box center [965, 523] width 53 height 19
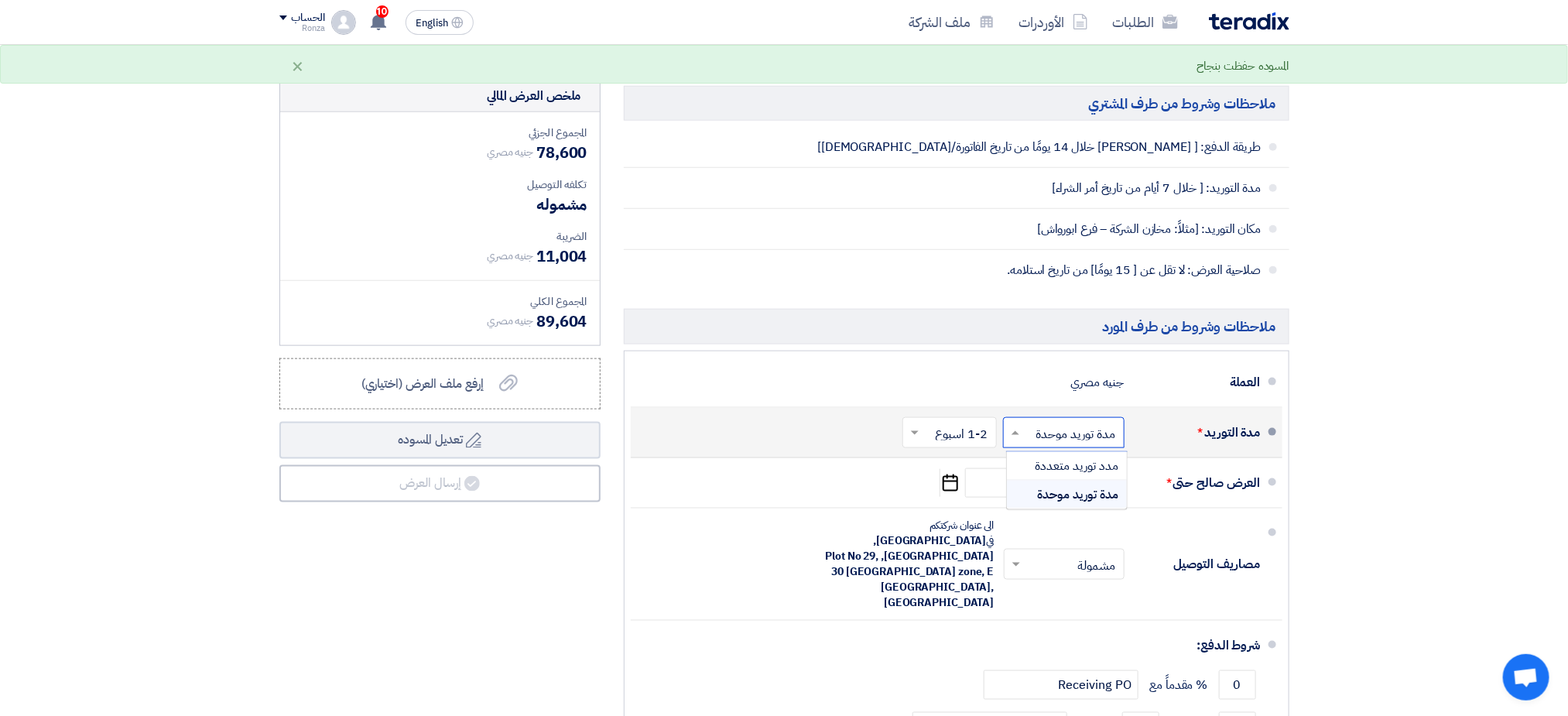
click at [1060, 445] on input "text" at bounding box center [1060, 434] width 114 height 23
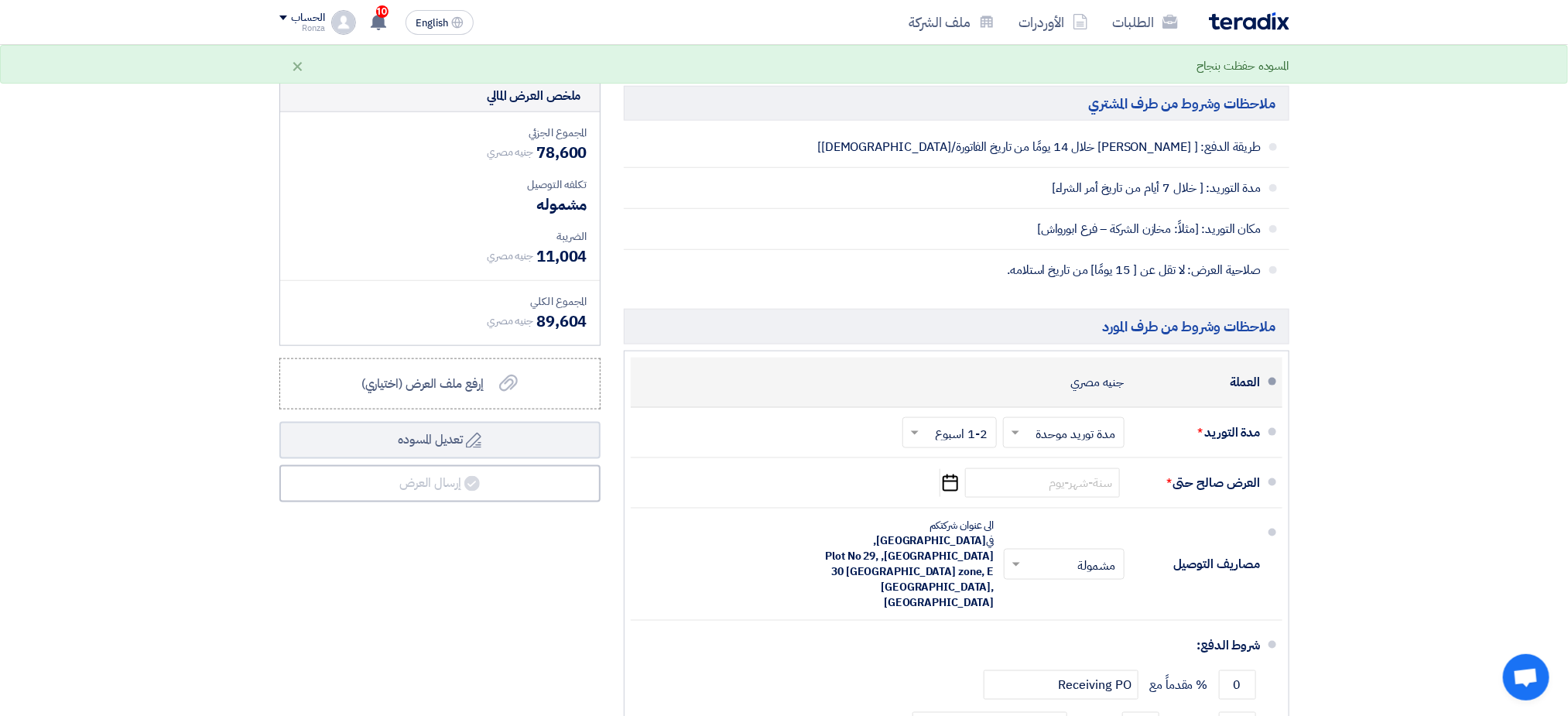
click at [802, 398] on div "العملة جنيه مصري" at bounding box center [952, 383] width 618 height 37
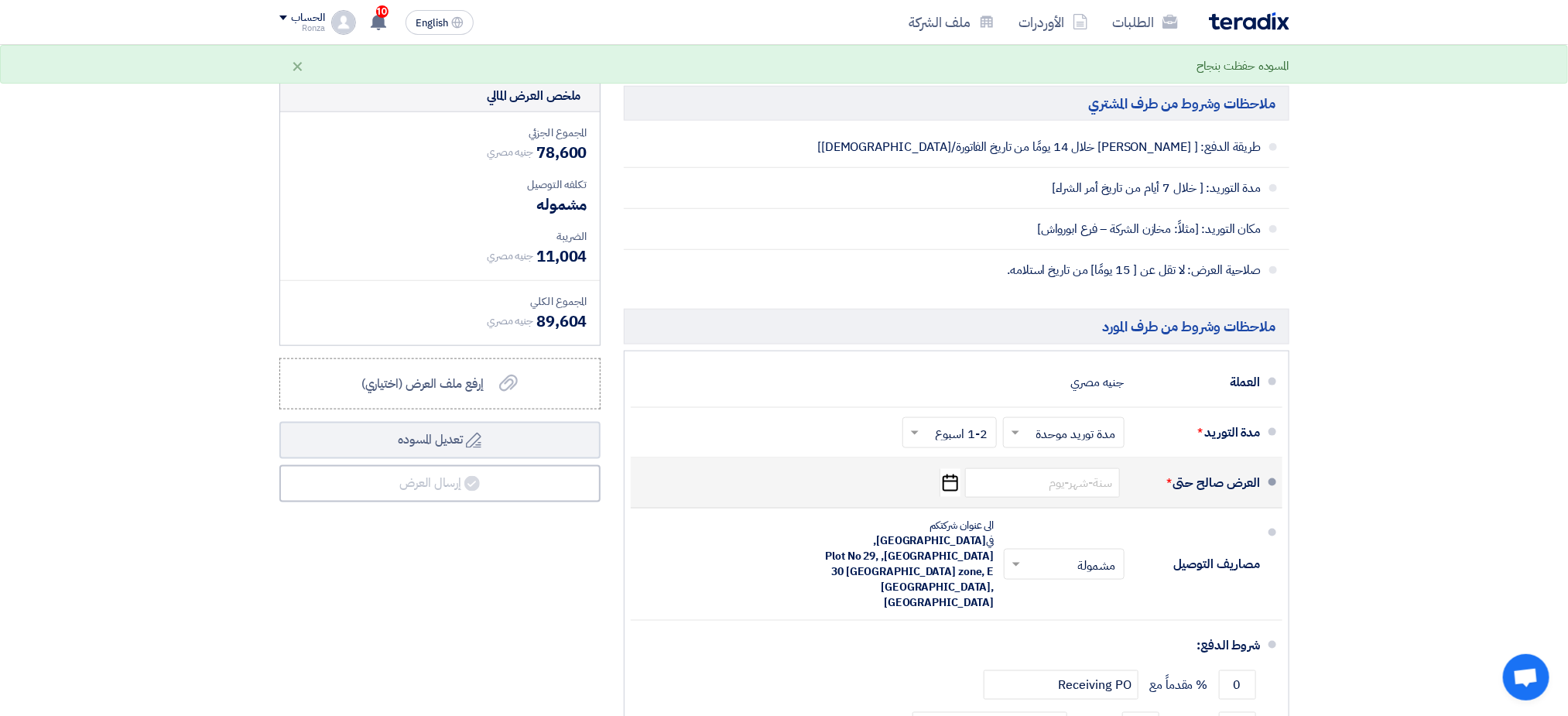
scroll to position [929, 0]
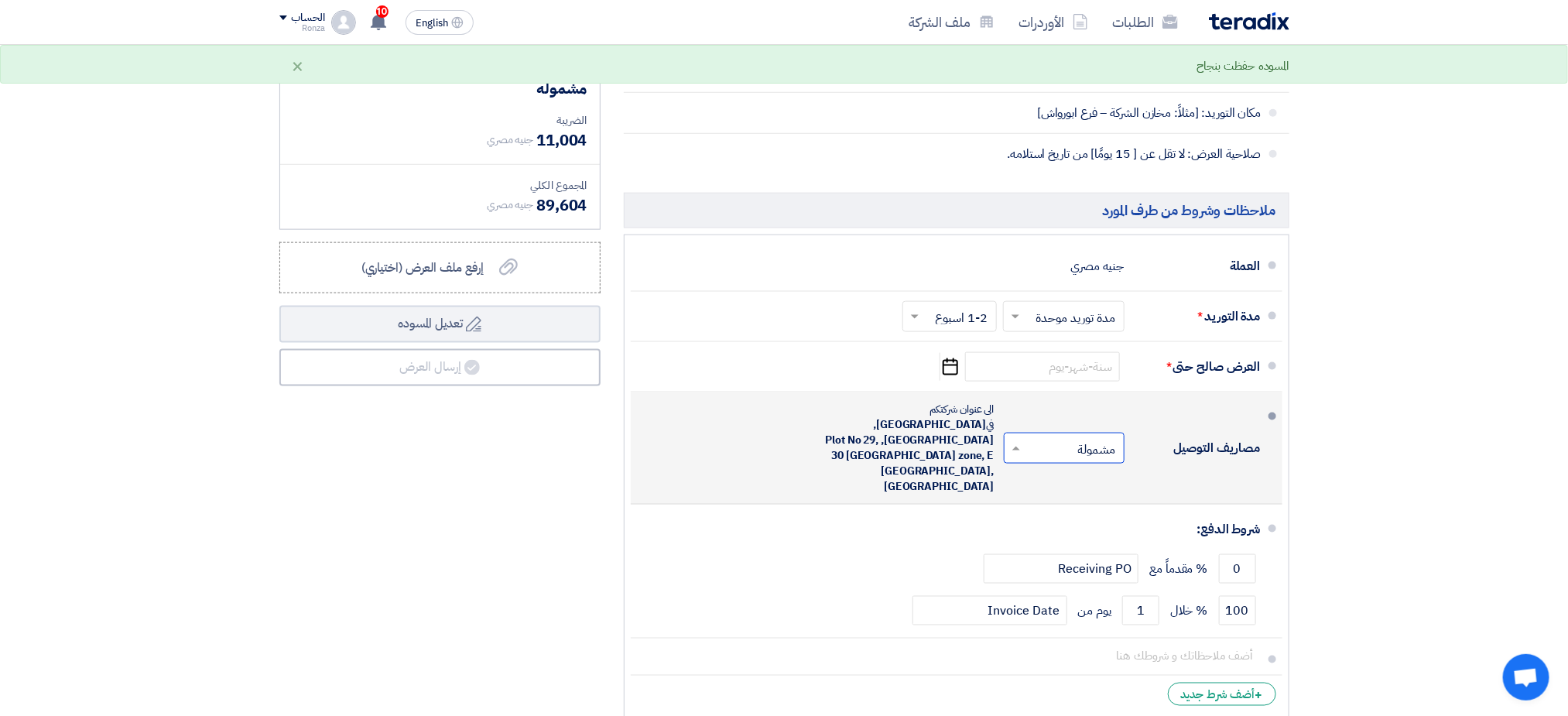
click at [1013, 440] on span at bounding box center [1014, 448] width 19 height 15
click at [1054, 468] on div "مشمولة" at bounding box center [1067, 482] width 119 height 28
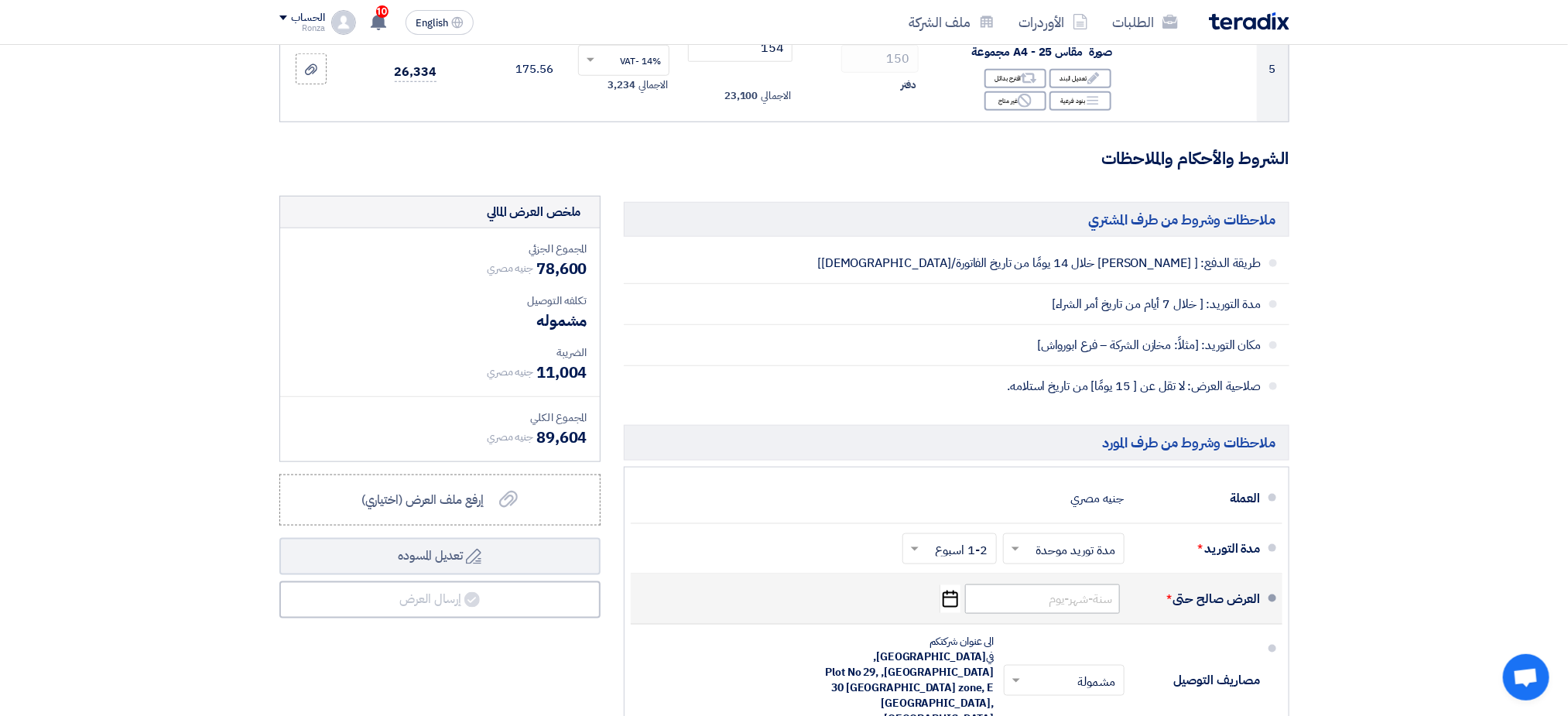
scroll to position [812, 0]
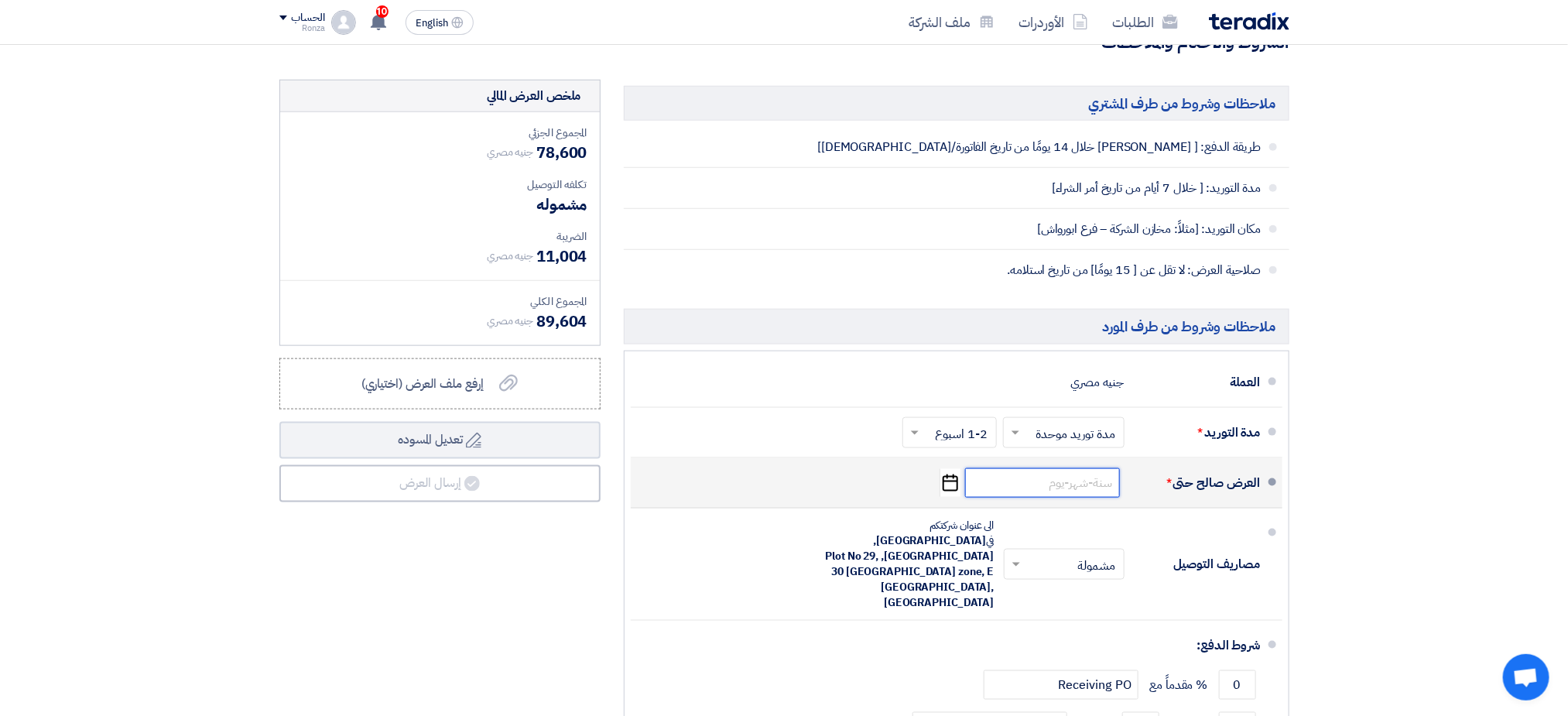
click at [994, 487] on input at bounding box center [1042, 483] width 155 height 29
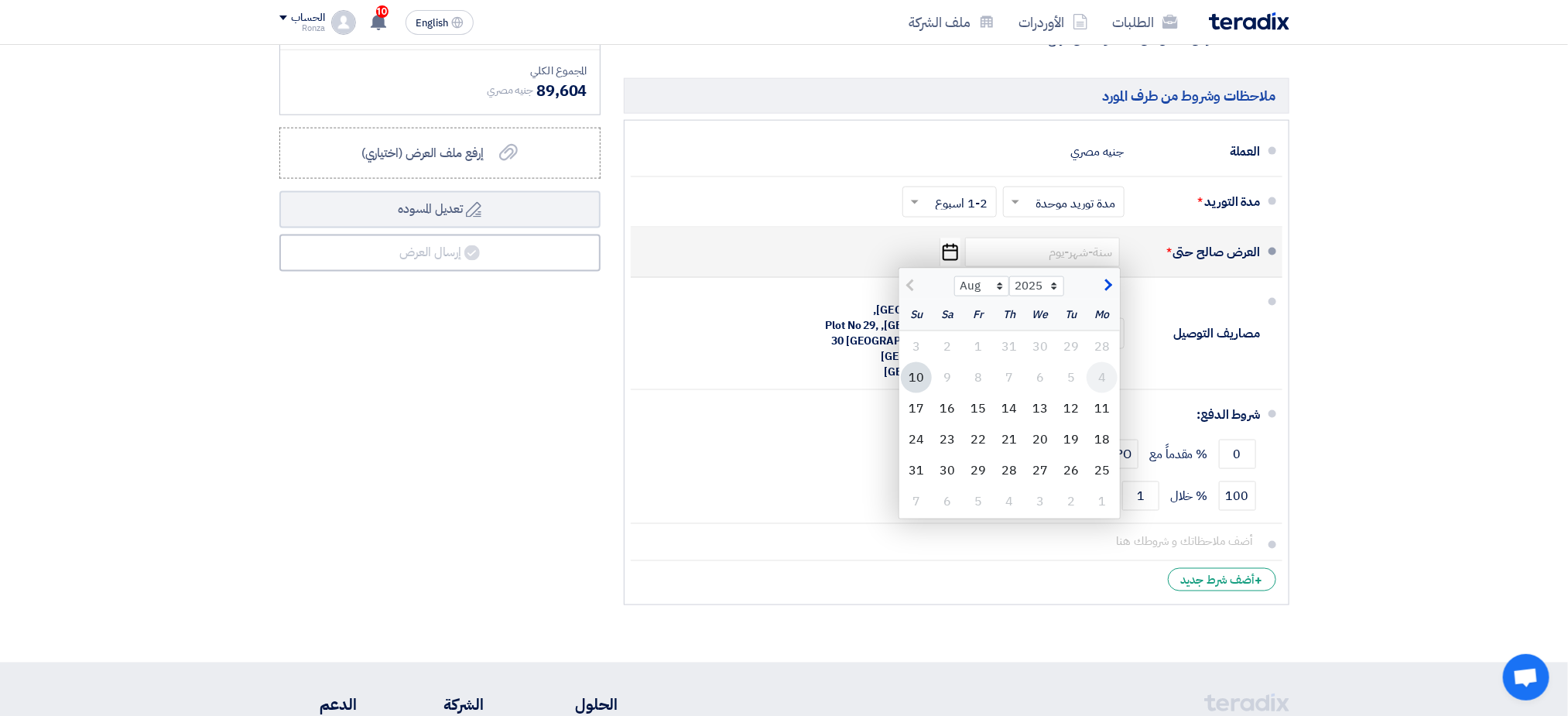
scroll to position [1045, 0]
click at [1103, 293] on span "button" at bounding box center [1106, 284] width 9 height 17
select select "9"
click at [1210, 247] on div "العرض صالح حتى *" at bounding box center [1198, 251] width 124 height 37
click at [1163, 254] on div "العرض صالح حتى *" at bounding box center [1198, 251] width 124 height 37
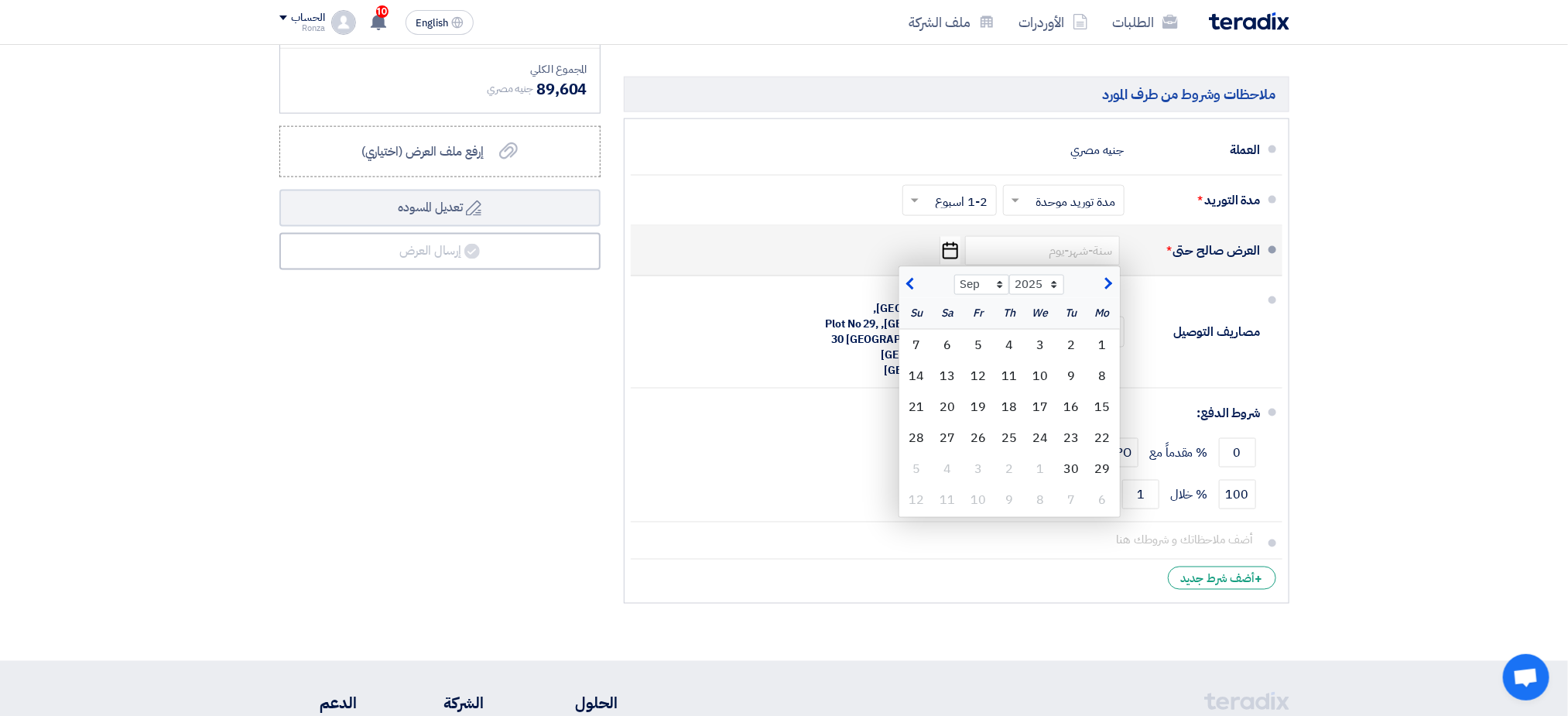
click at [944, 258] on use "button" at bounding box center [950, 251] width 15 height 17
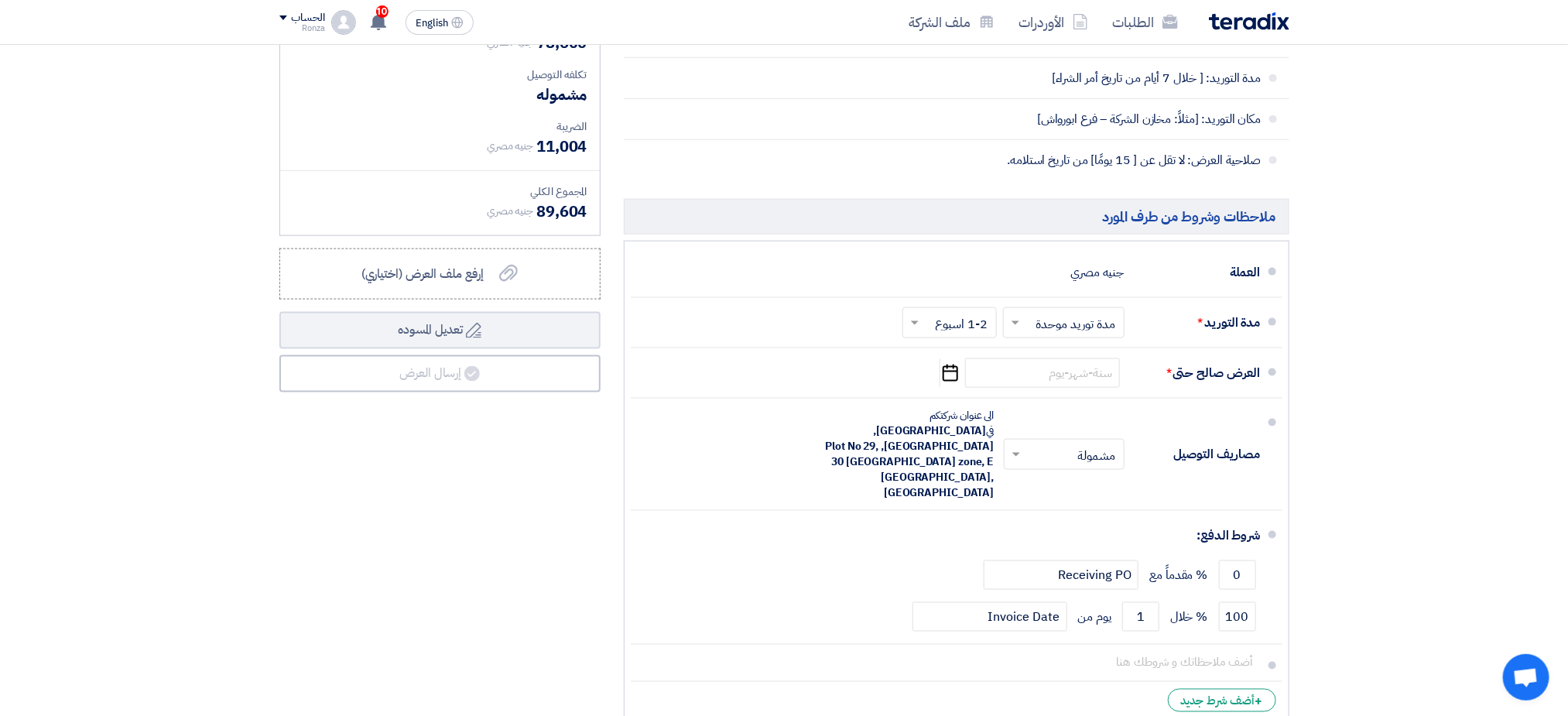
scroll to position [929, 0]
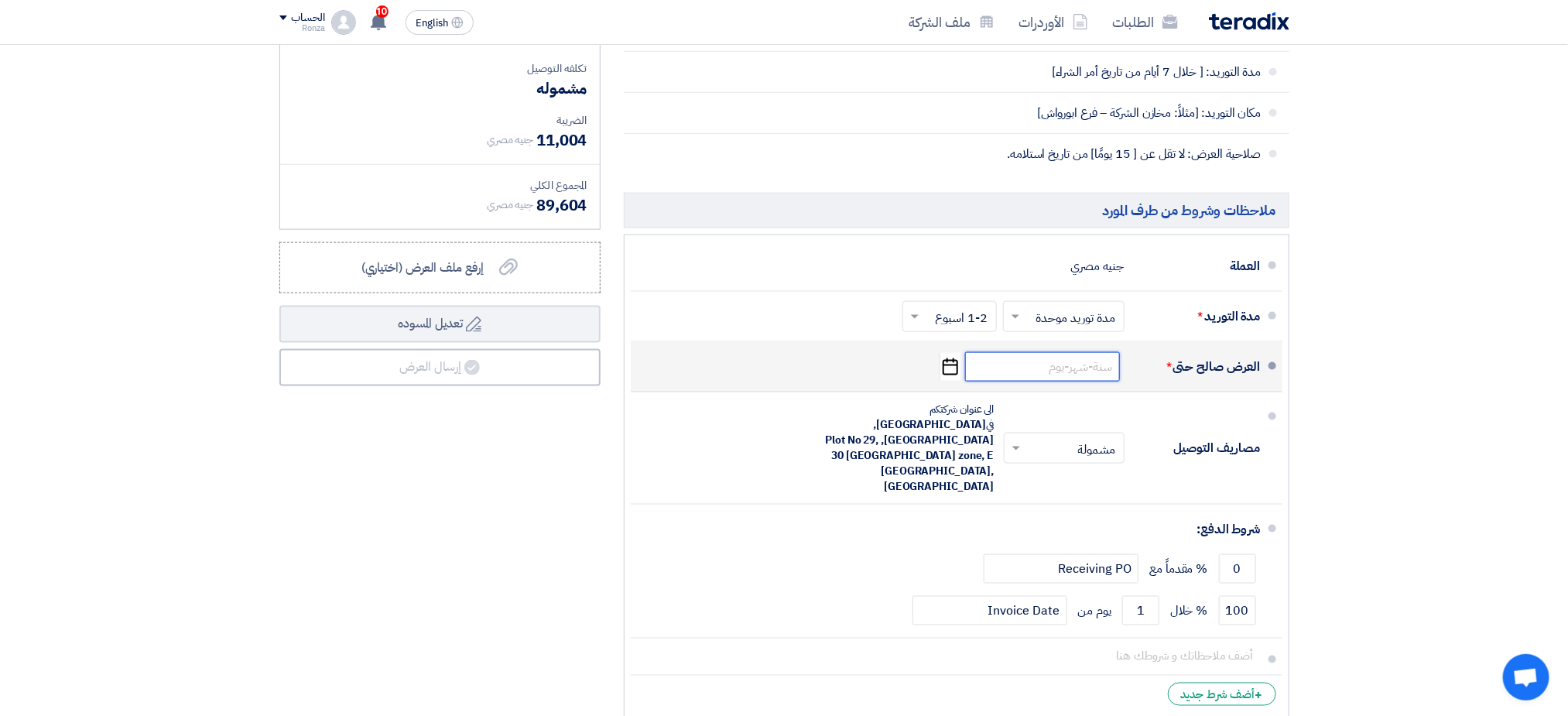
click at [1056, 381] on input at bounding box center [1042, 367] width 155 height 29
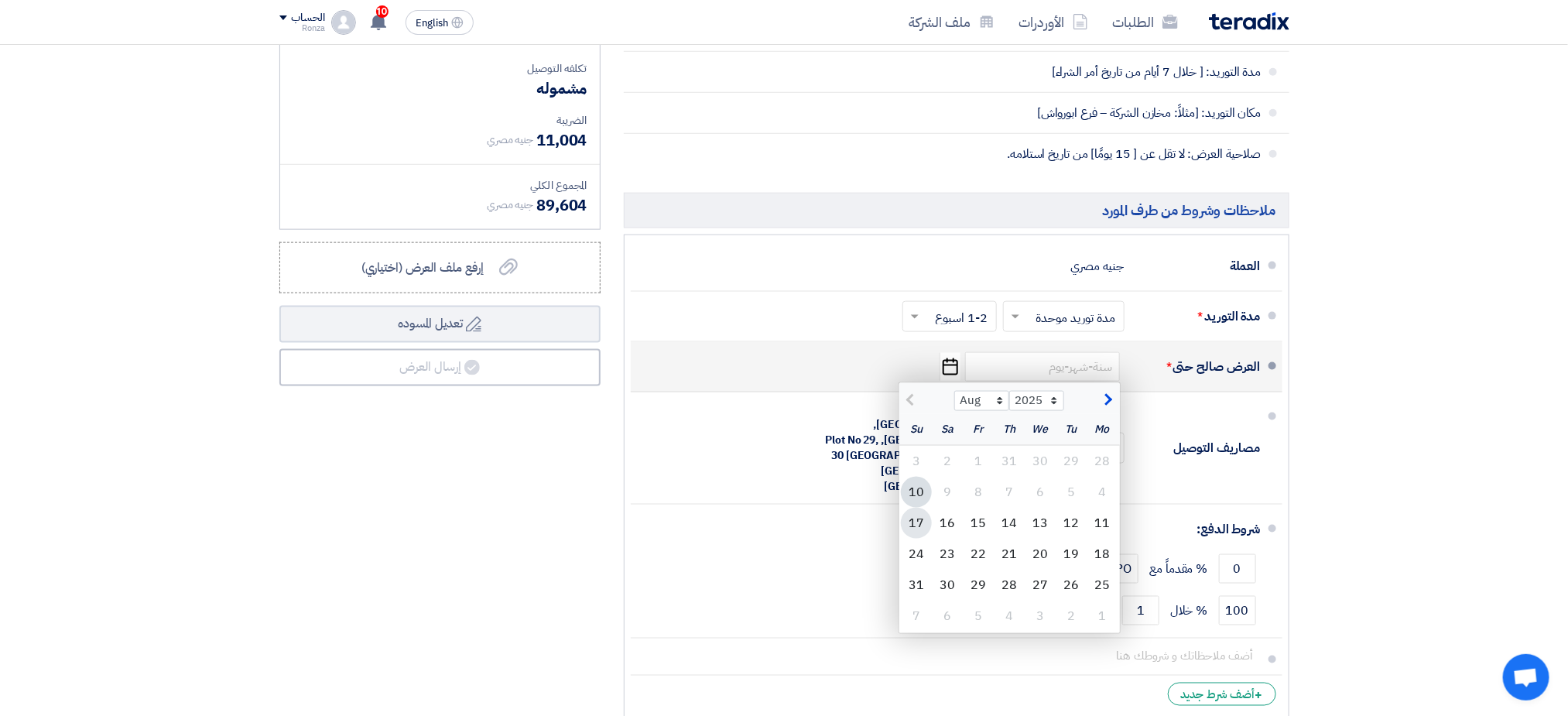
click at [915, 527] on div "17" at bounding box center [916, 523] width 31 height 31
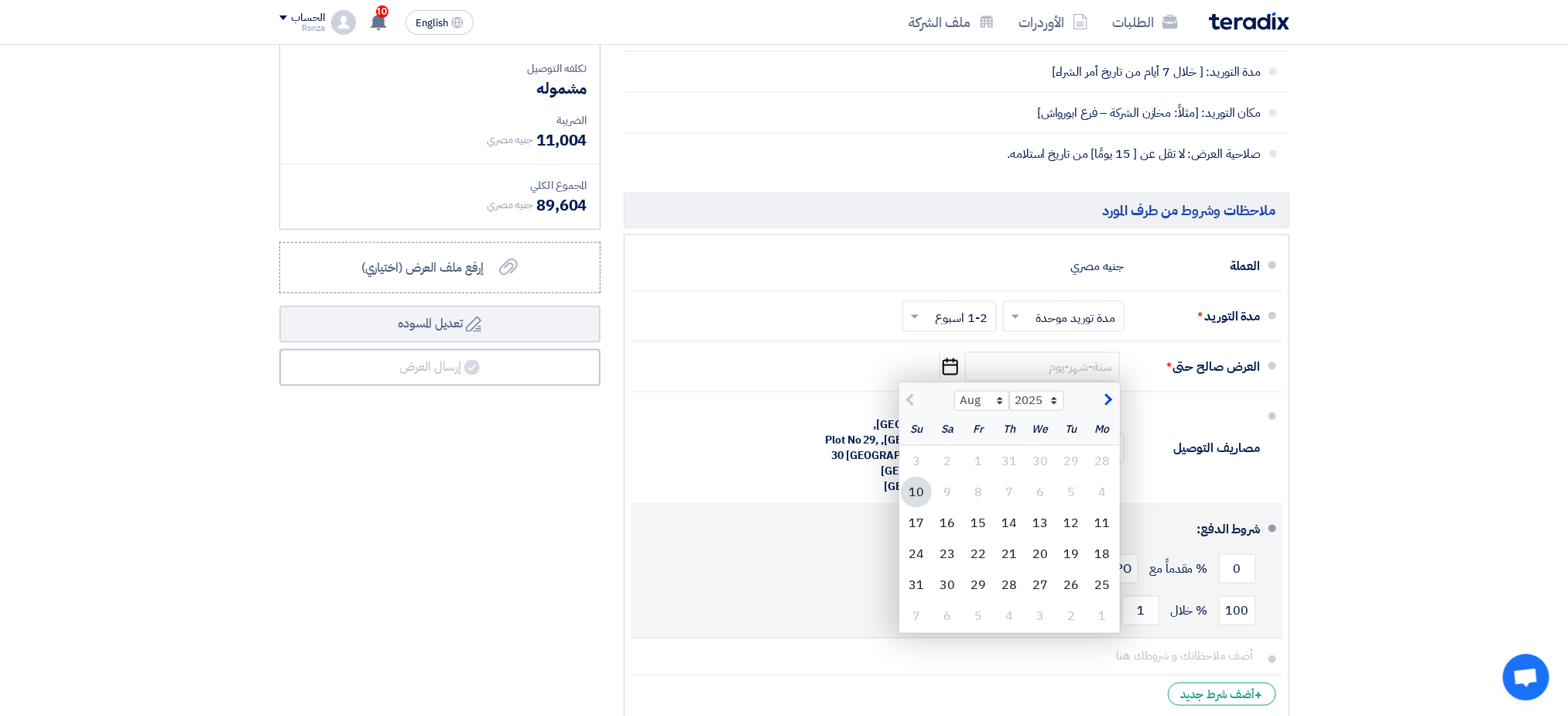
type input "[DATE]"
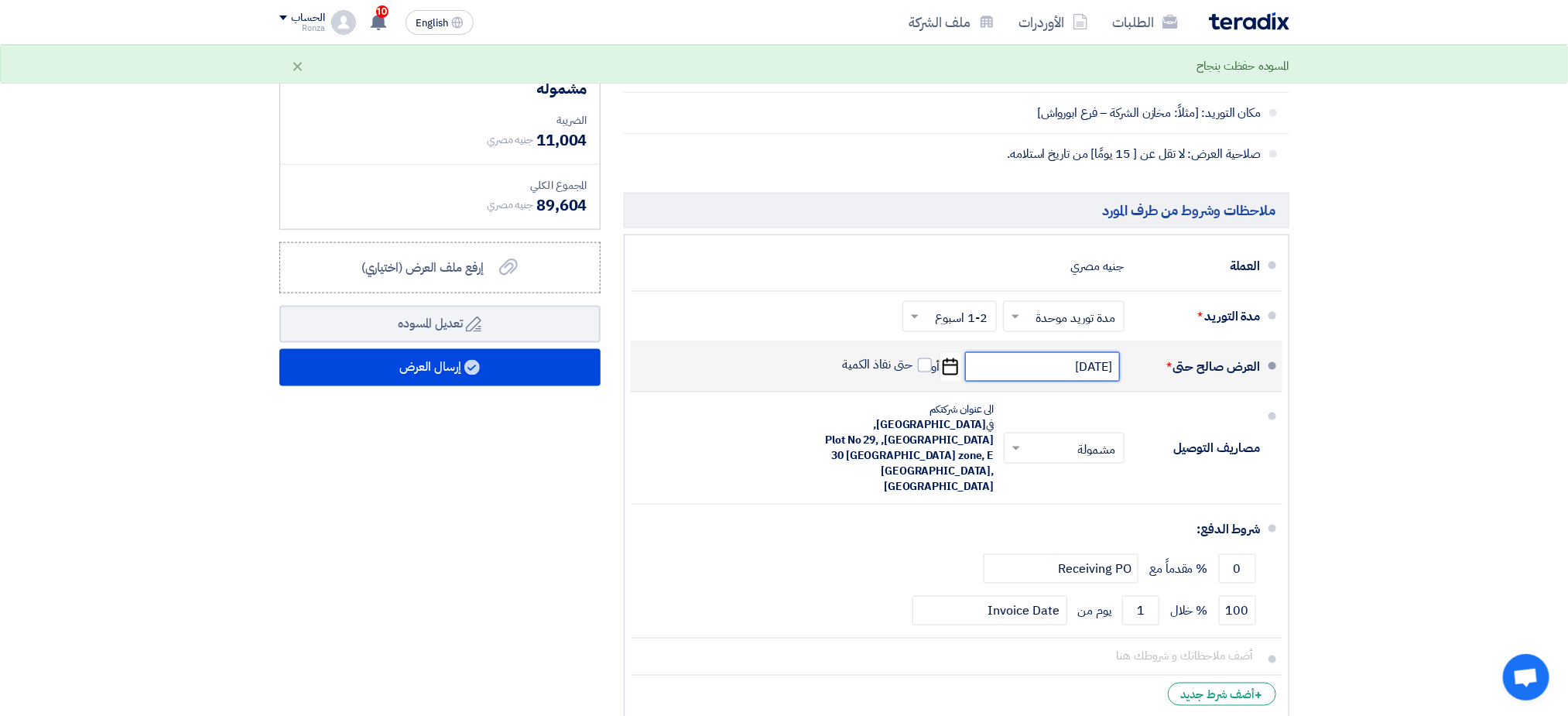
click at [1013, 374] on input "[DATE]" at bounding box center [1042, 367] width 155 height 29
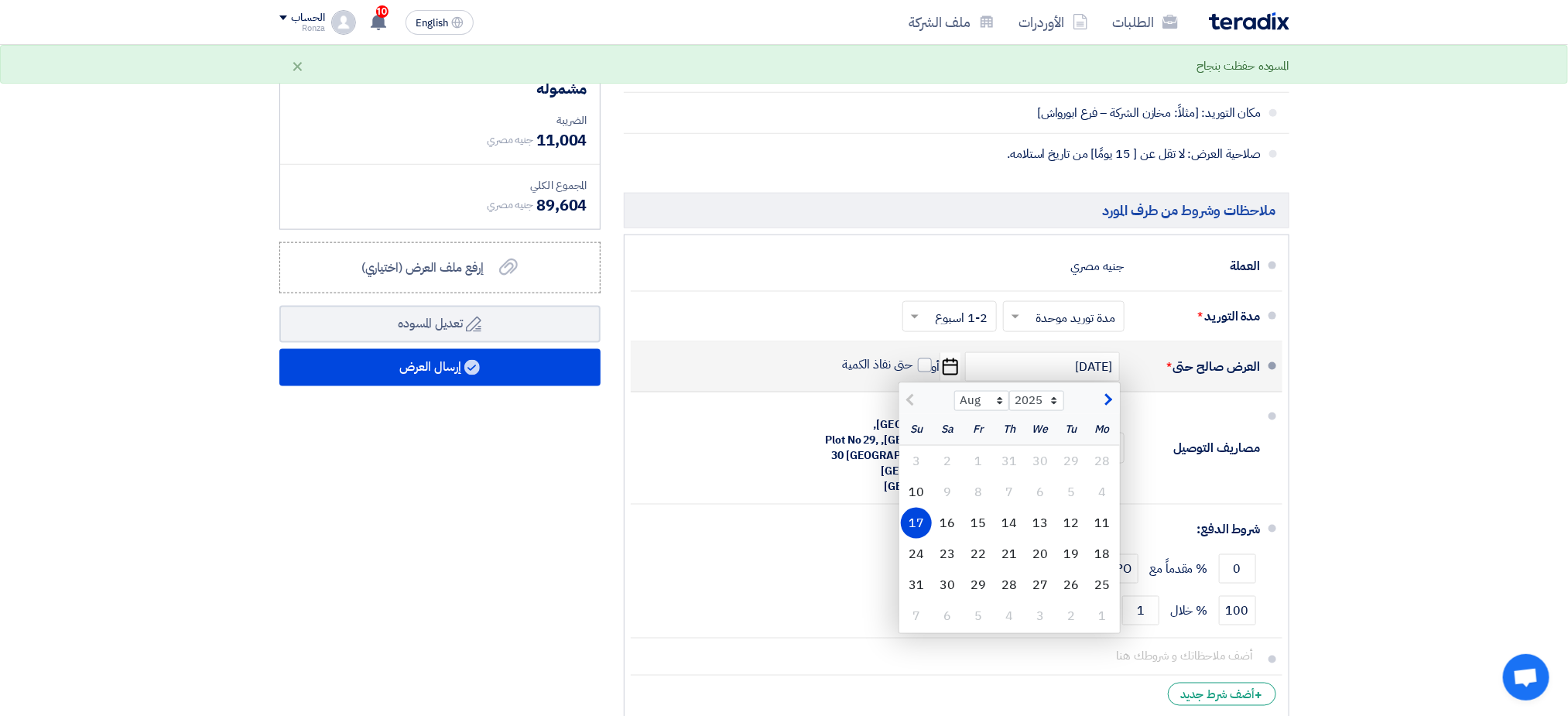
click at [913, 527] on div "17" at bounding box center [916, 523] width 31 height 31
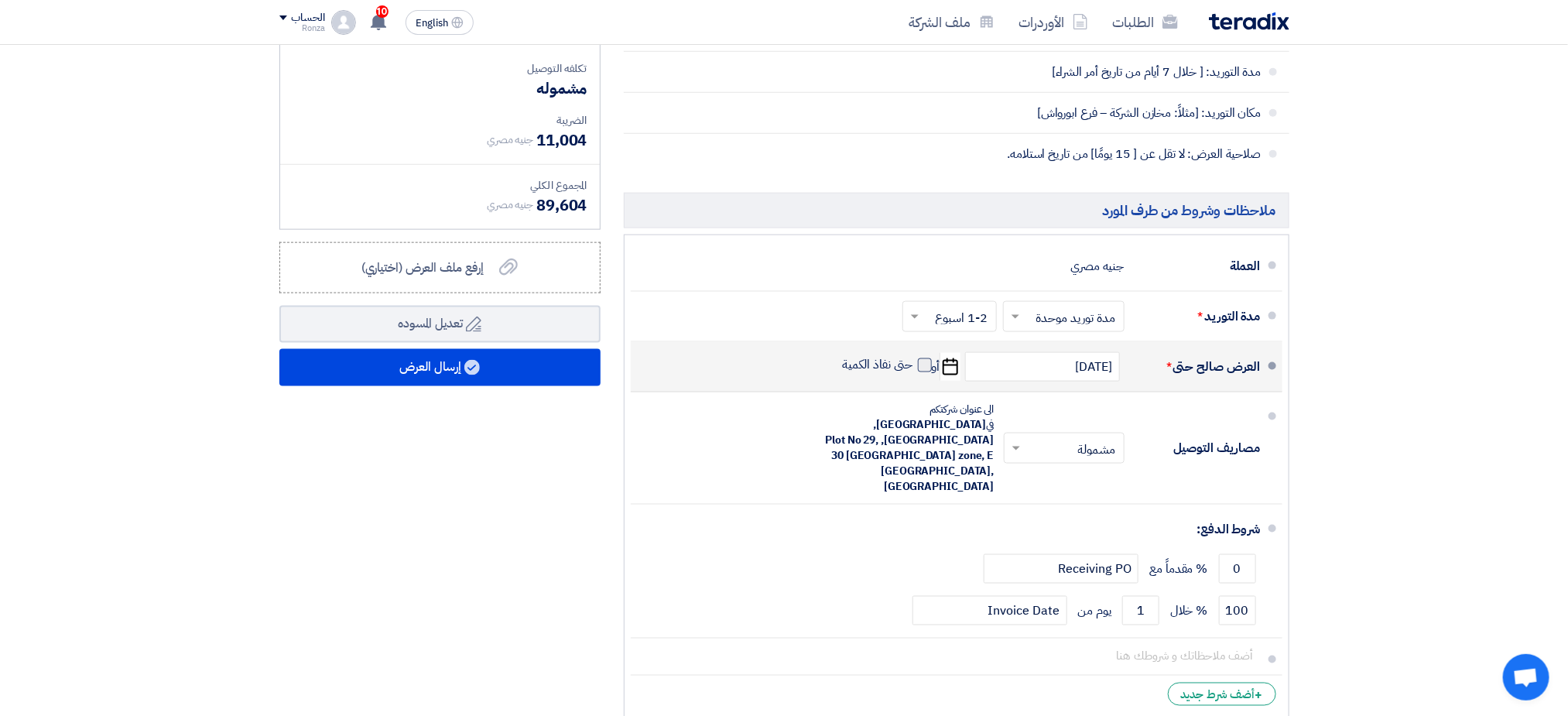
click at [922, 372] on span at bounding box center [924, 365] width 14 height 14
click at [913, 377] on input "حتى نفاذ الكمية" at bounding box center [876, 371] width 75 height 29
checkbox input "true"
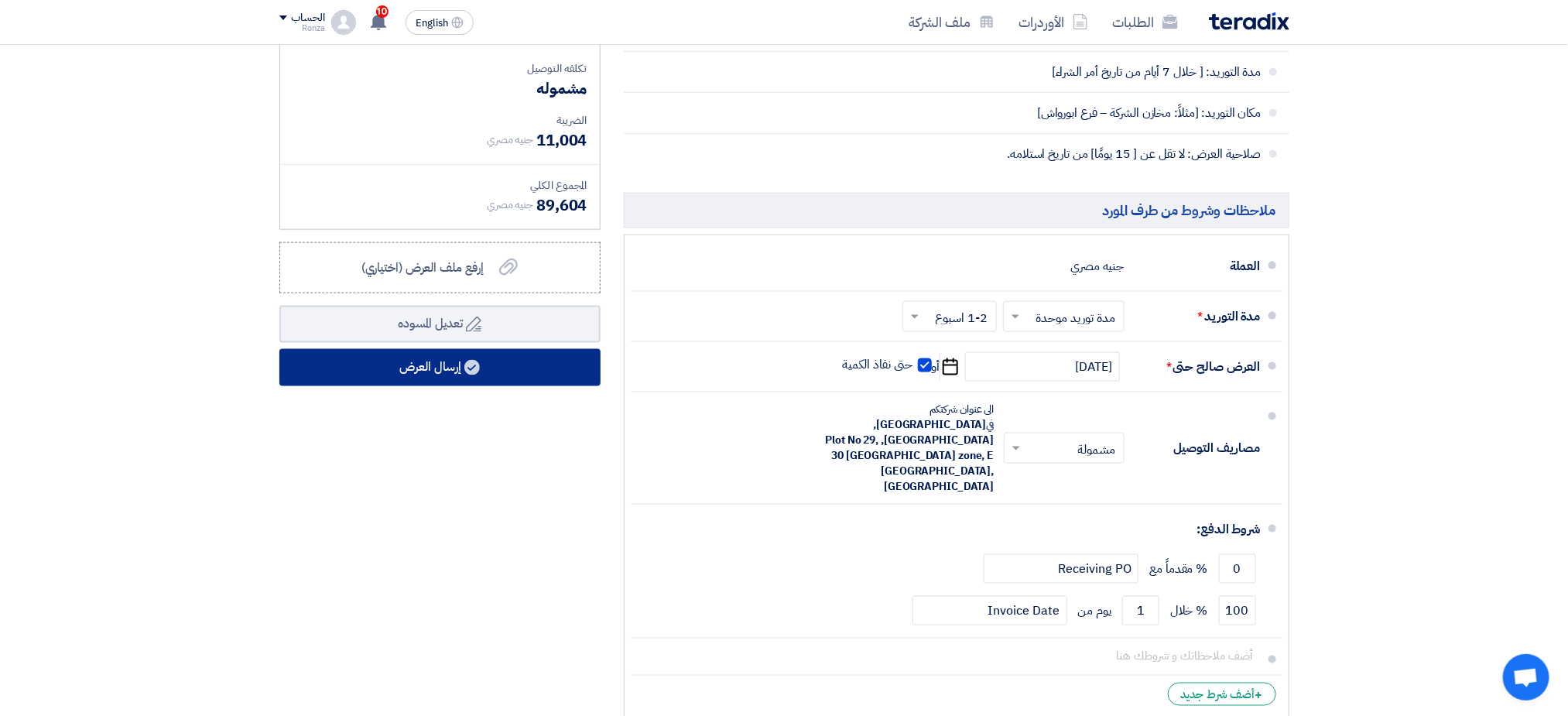
click at [452, 367] on button "إرسال العرض" at bounding box center [440, 368] width 321 height 37
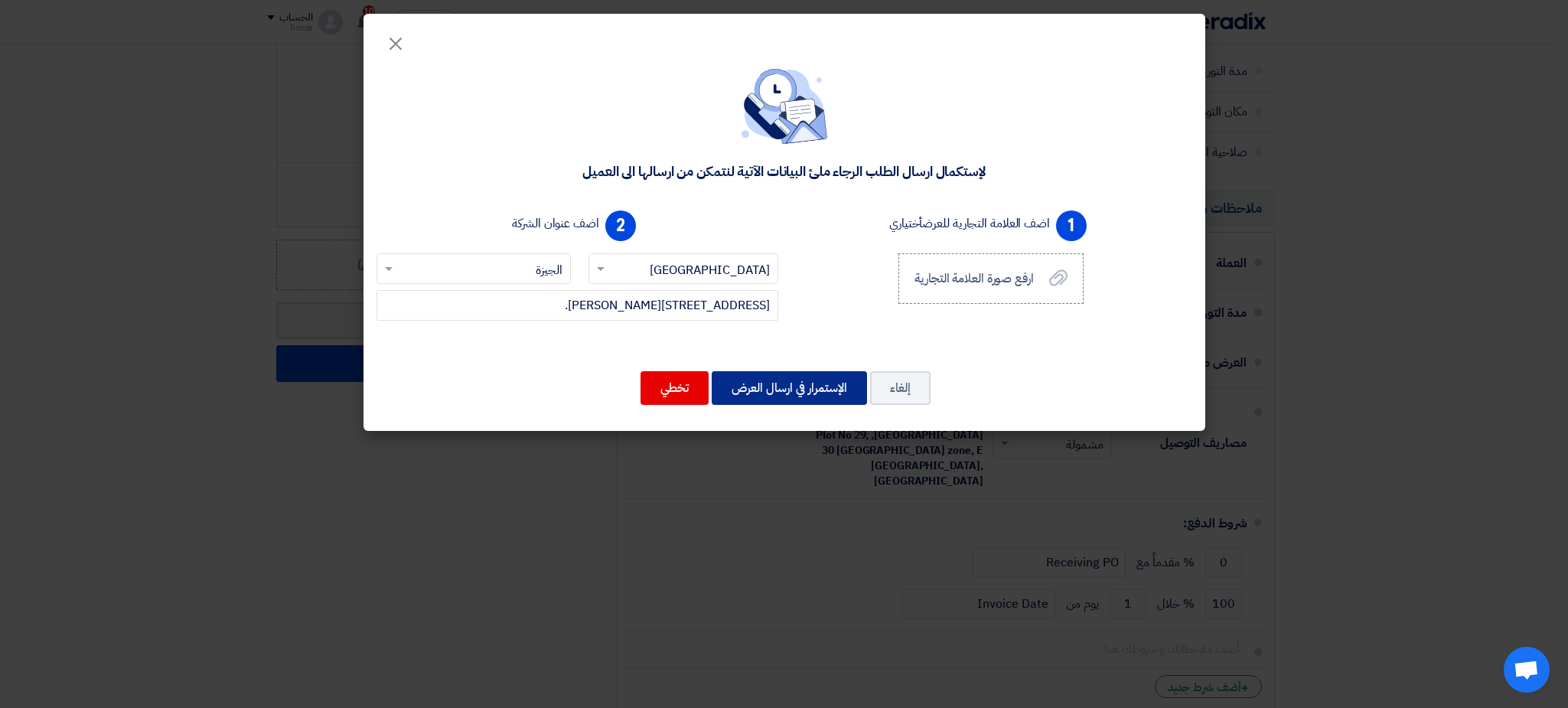
click at [793, 386] on button "الإستمرار في ارسال العرض" at bounding box center [790, 388] width 156 height 34
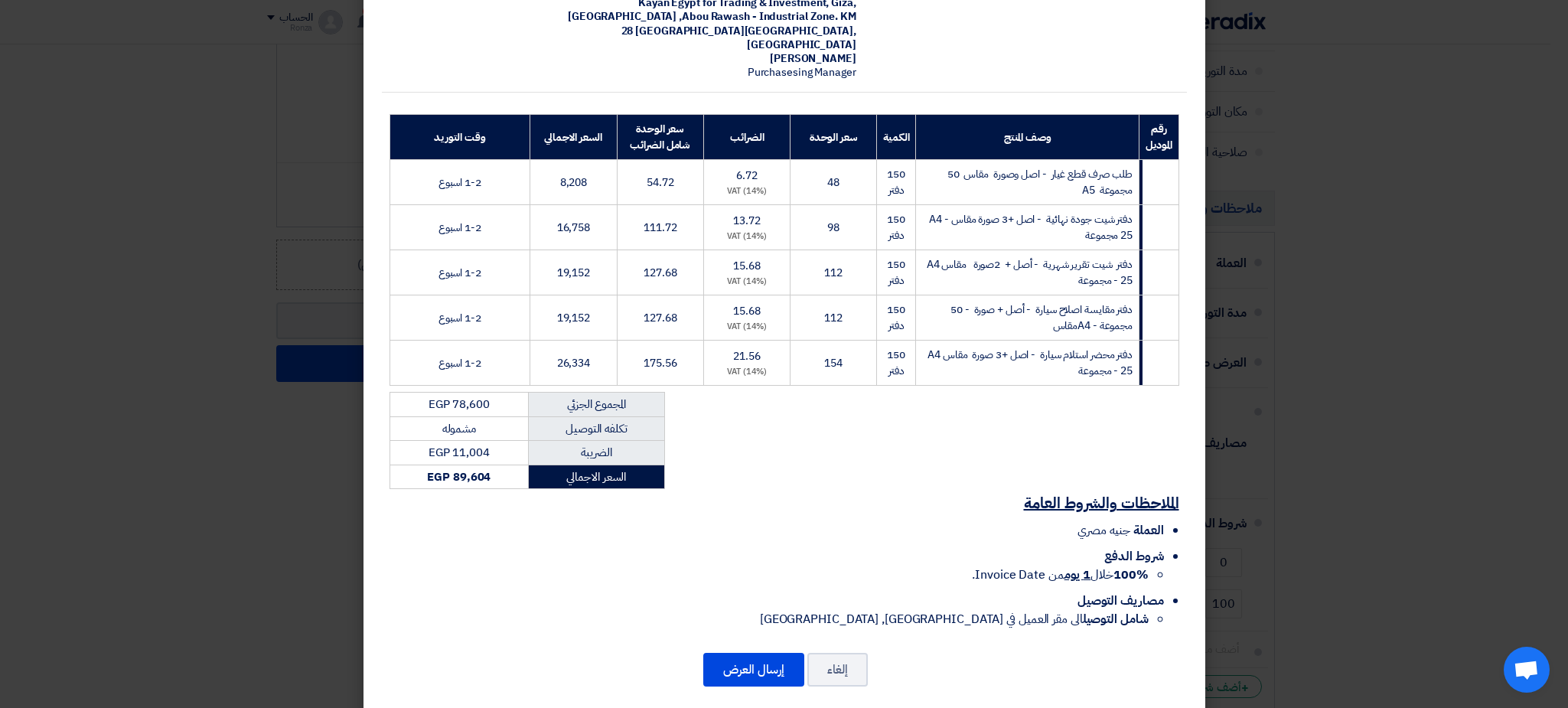
scroll to position [165, 0]
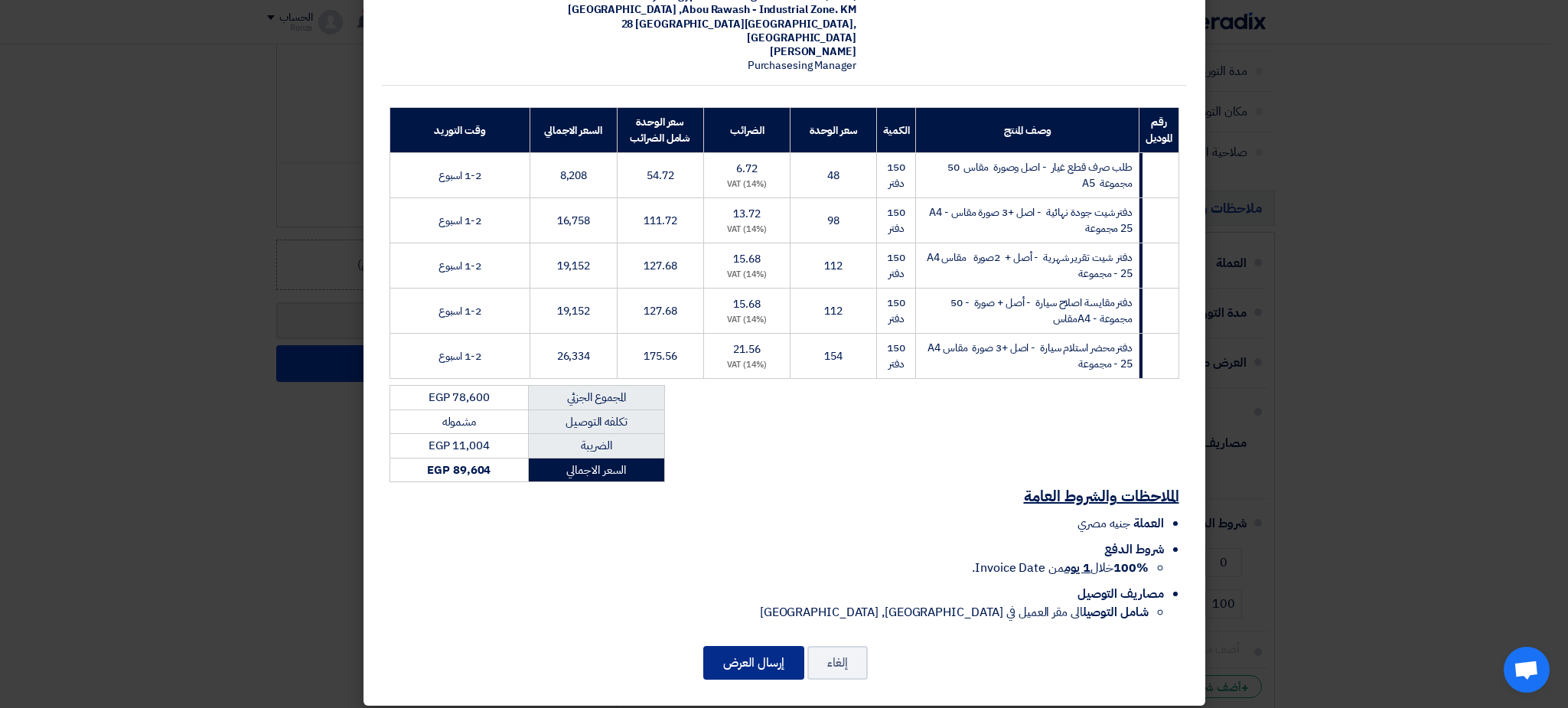
click at [762, 648] on button "إرسال العرض" at bounding box center [754, 663] width 101 height 34
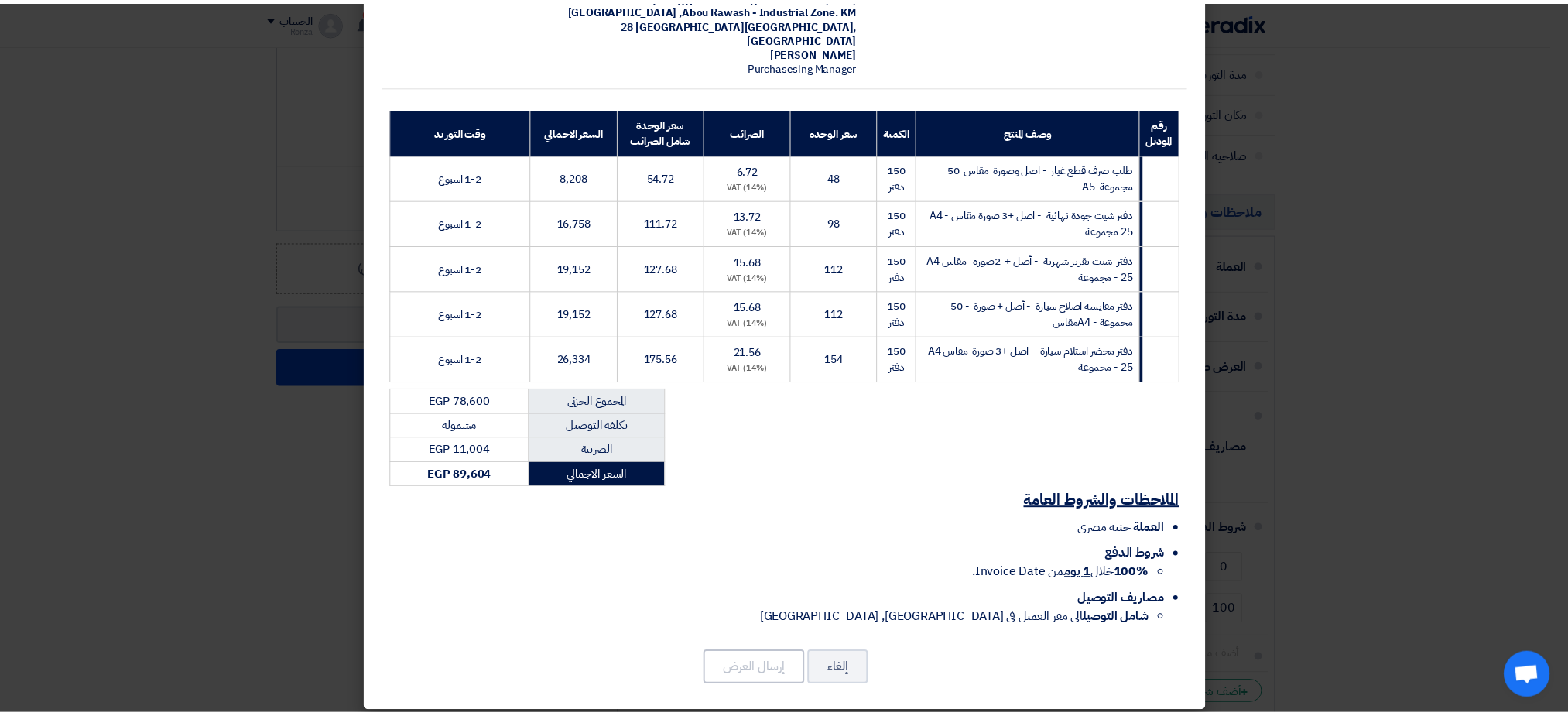
scroll to position [0, 0]
